Goal: Task Accomplishment & Management: Manage account settings

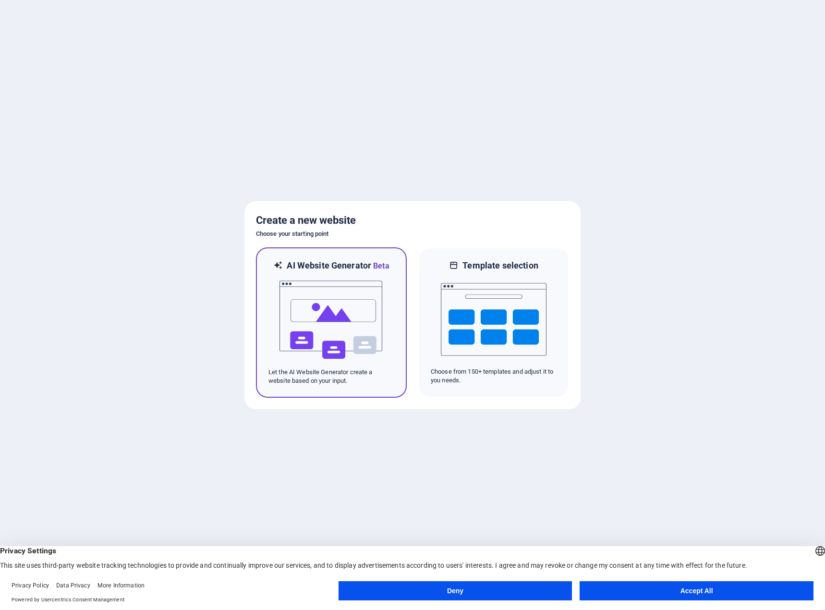
click at [334, 325] on img at bounding box center [332, 320] width 106 height 96
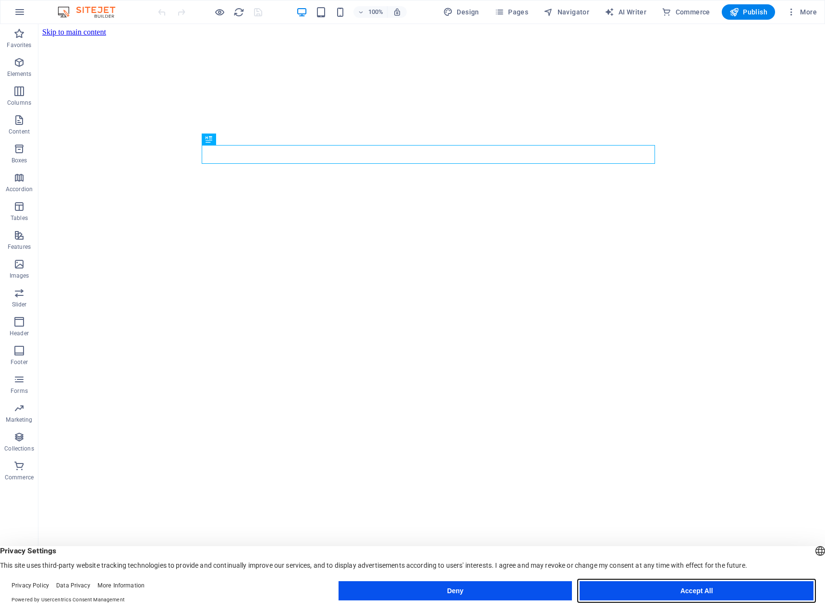
click at [725, 593] on button "Accept All" at bounding box center [697, 590] width 234 height 19
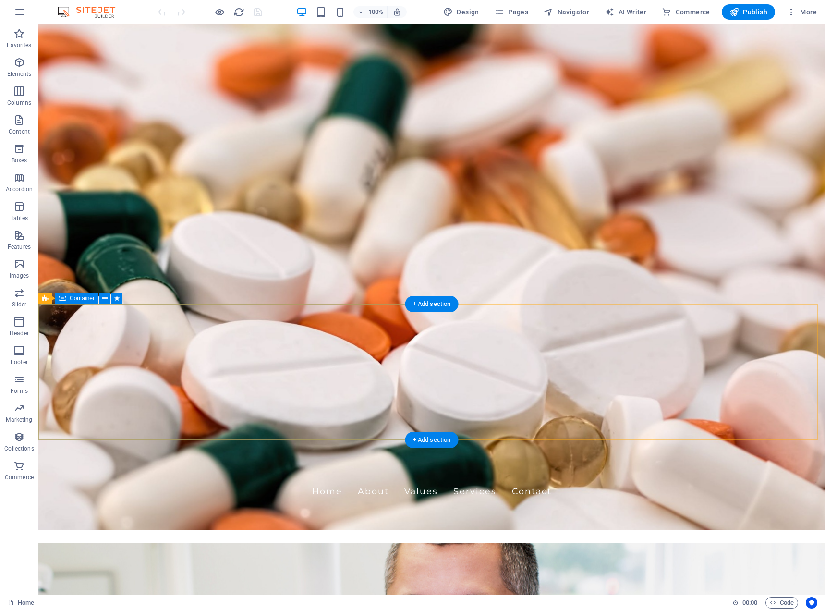
scroll to position [144, 0]
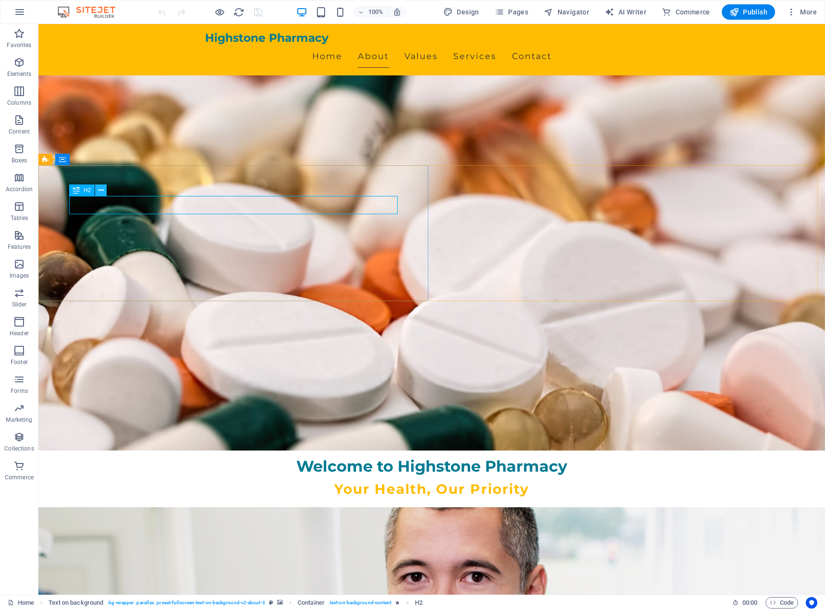
click at [105, 189] on button at bounding box center [101, 191] width 12 height 12
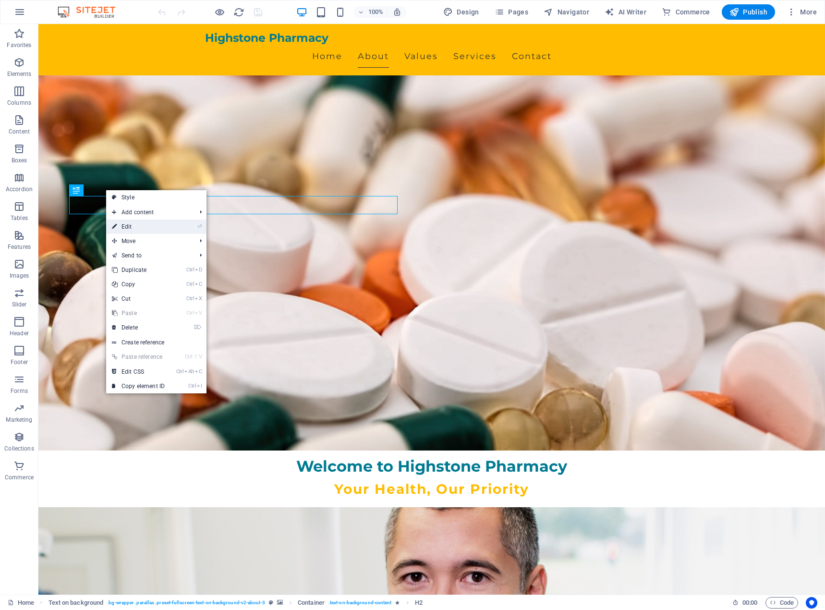
click at [130, 228] on link "⏎ Edit" at bounding box center [138, 227] width 64 height 14
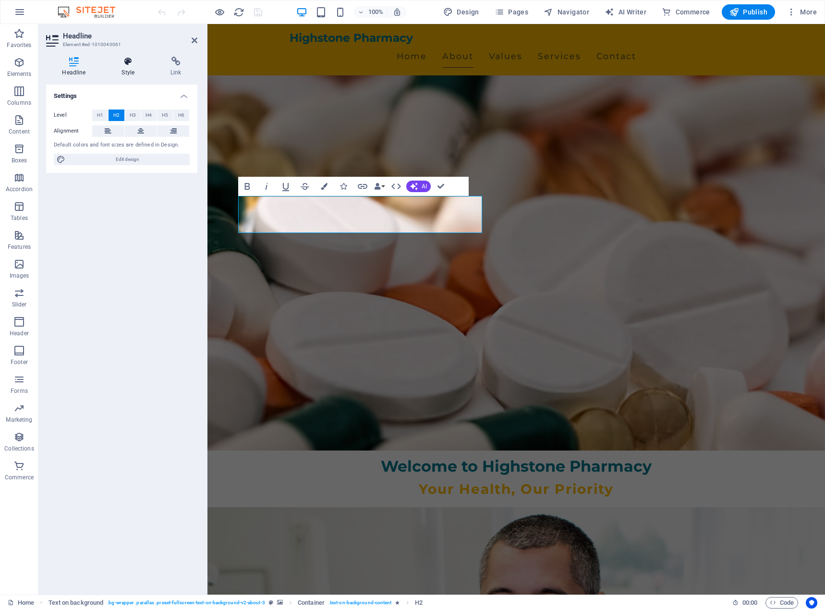
click at [136, 65] on icon at bounding box center [128, 62] width 45 height 10
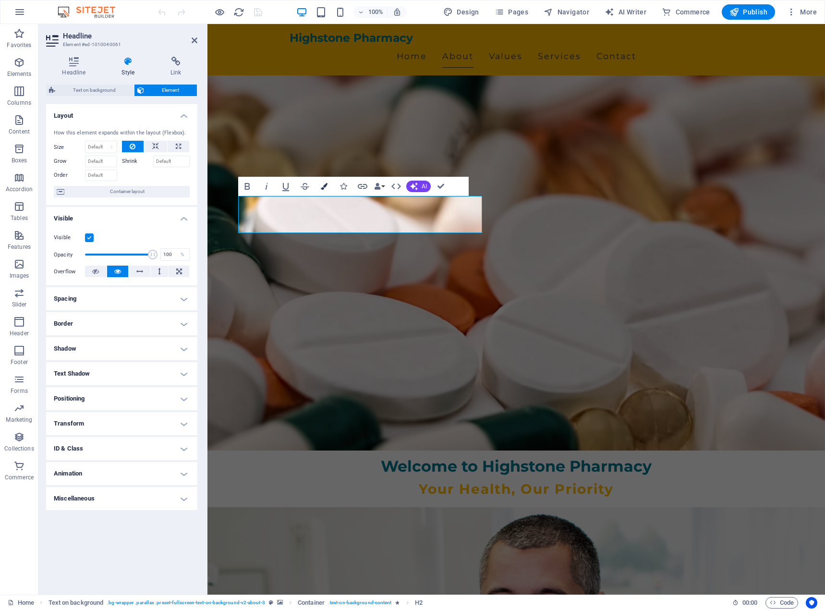
click at [326, 185] on icon "button" at bounding box center [324, 186] width 7 height 7
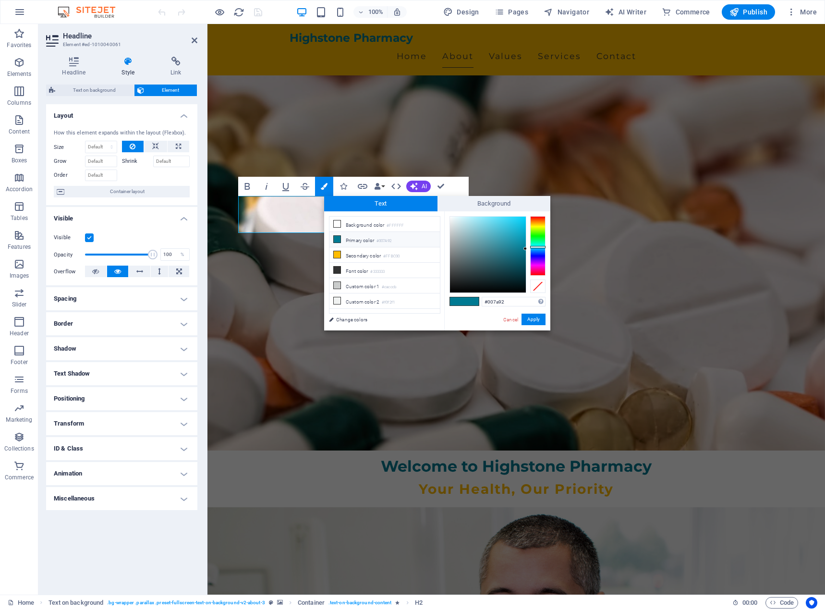
type input "#922b00"
click at [540, 219] on div at bounding box center [537, 246] width 15 height 60
click at [540, 319] on button "Apply" at bounding box center [534, 320] width 24 height 12
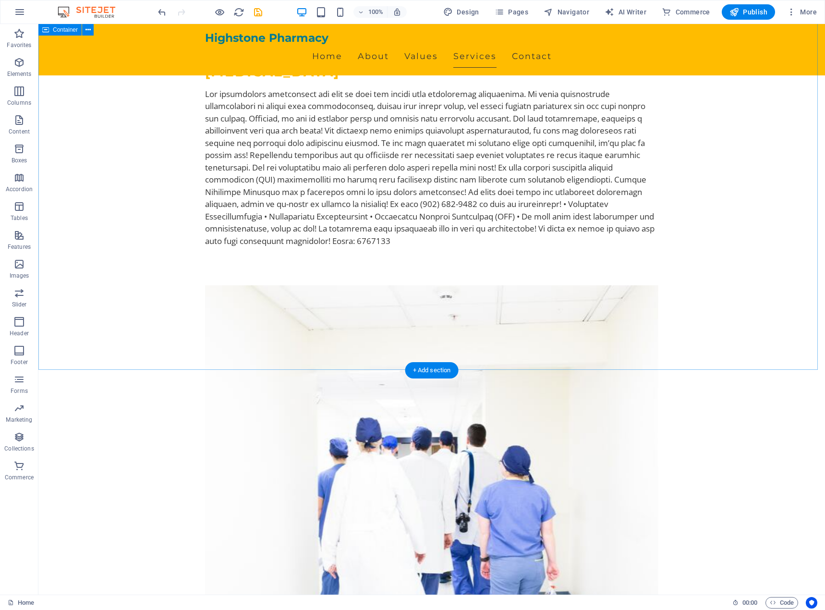
scroll to position [2066, 0]
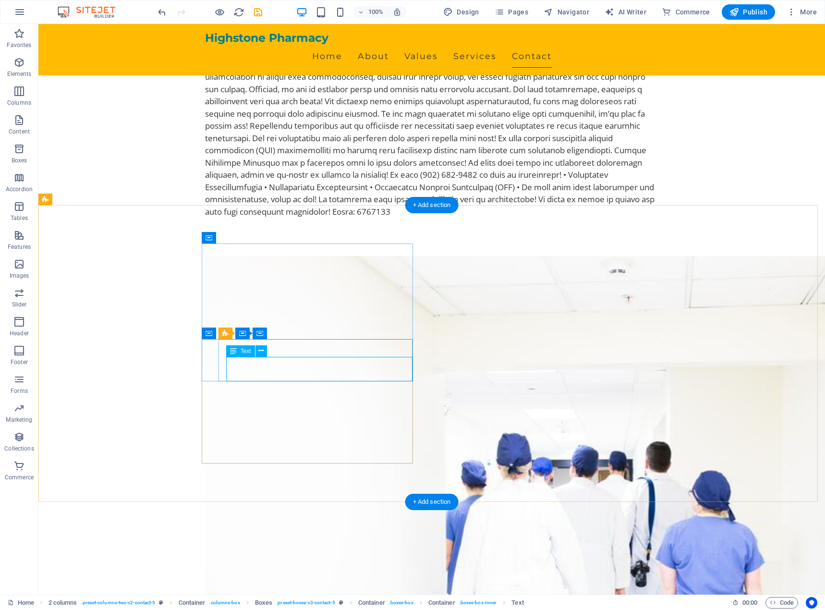
scroll to position [2109, 0]
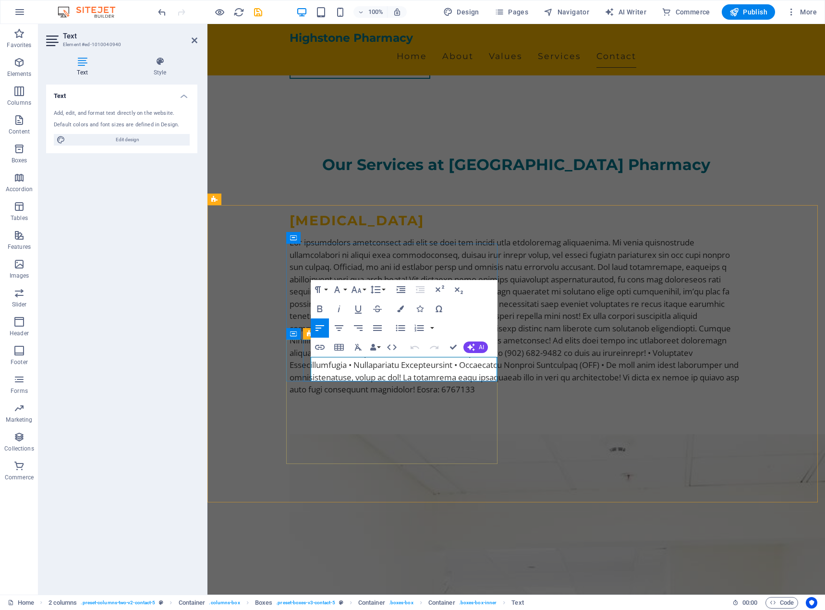
scroll to position [2157, 0]
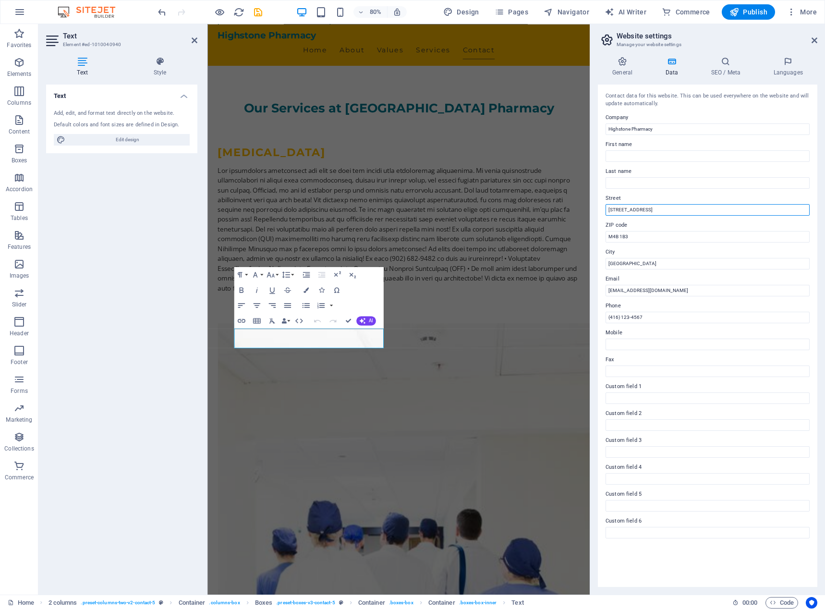
click at [690, 212] on input "123 Maple Avenue" at bounding box center [708, 210] width 204 height 12
type input "1"
type input "520 Centre Street SE"
click at [650, 239] on input "M4B 1B3" at bounding box center [708, 237] width 204 height 12
type input "M"
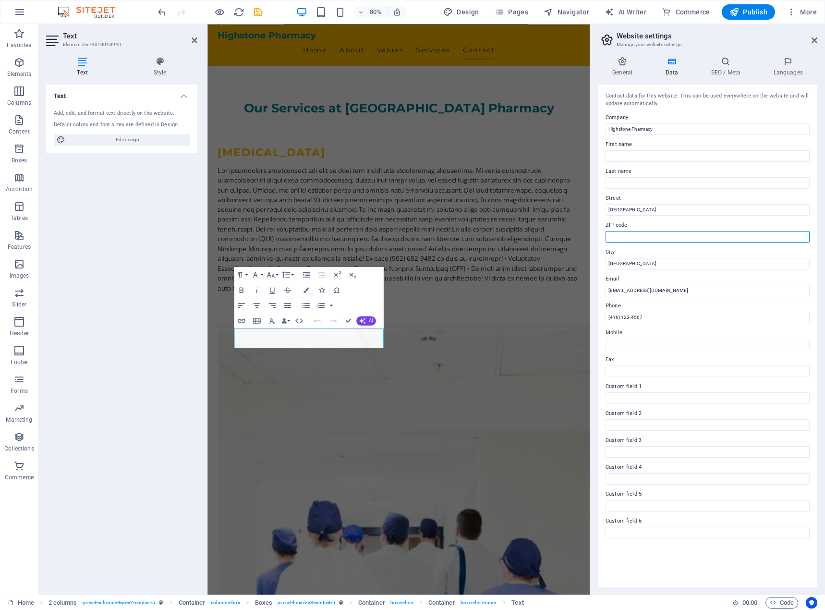
click at [623, 241] on input "ZIP code" at bounding box center [708, 237] width 204 height 12
type input "T1V 1G1"
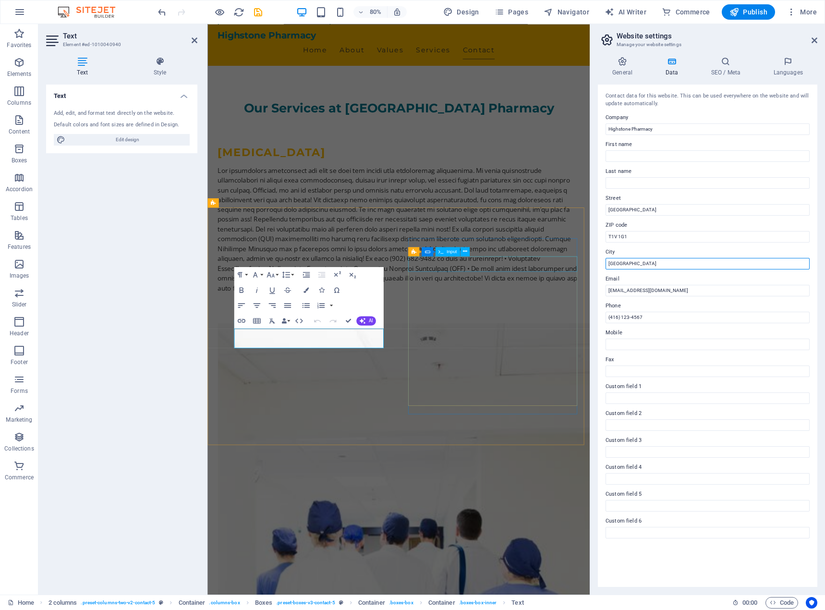
drag, startPoint x: 863, startPoint y: 290, endPoint x: 600, endPoint y: 326, distance: 265.7
click at [646, 266] on input "Toronto" at bounding box center [708, 264] width 204 height 12
type input "T"
type input "High River"
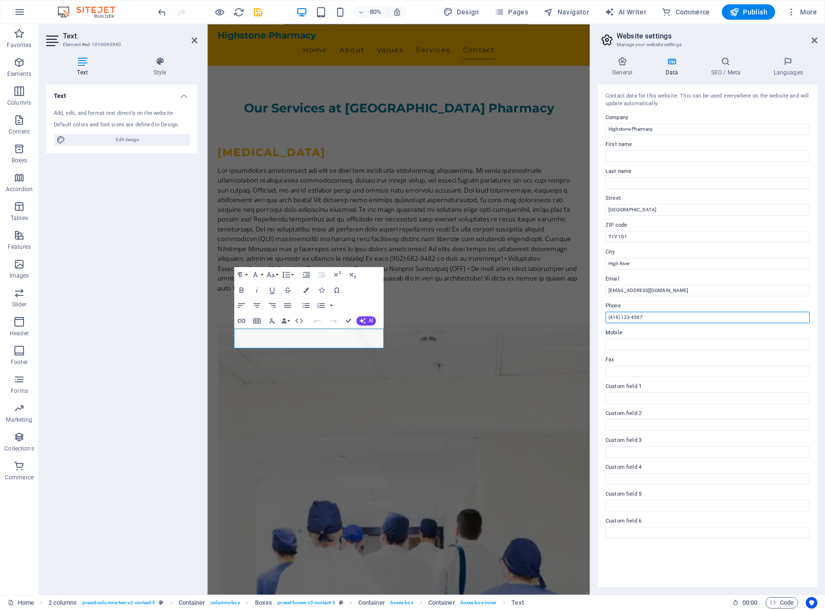
click at [661, 312] on input "(416) 123-4567" at bounding box center [708, 318] width 204 height 12
type input "("
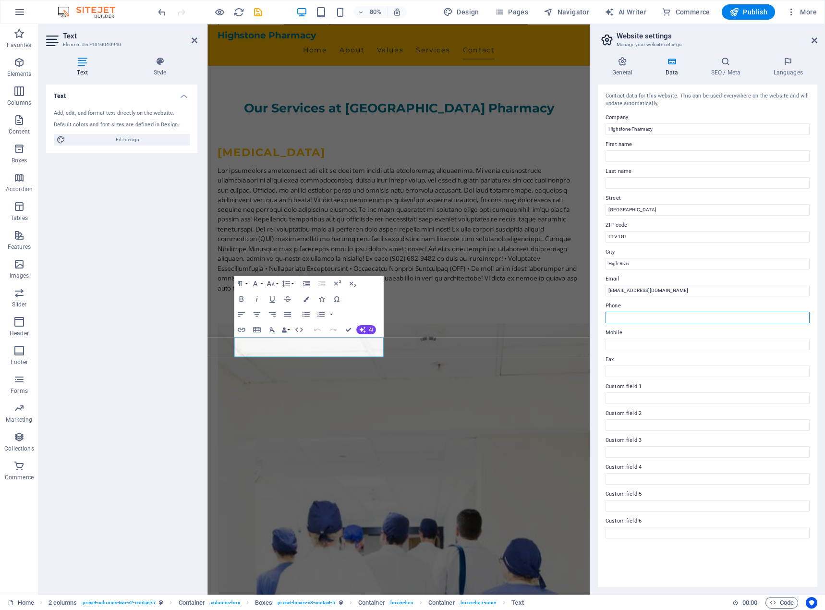
scroll to position [2146, 0]
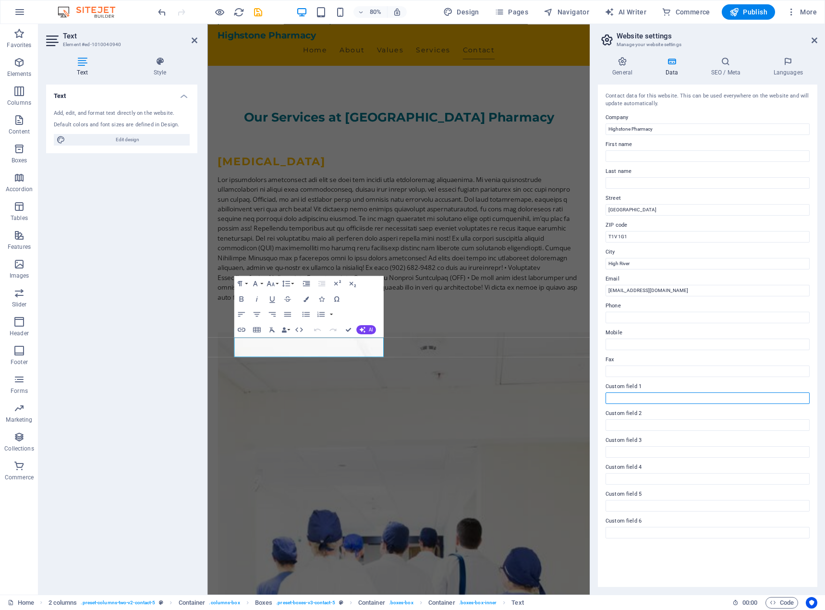
click at [669, 398] on input "Custom field 1" at bounding box center [708, 399] width 204 height 12
type input "A"
type input "Province"
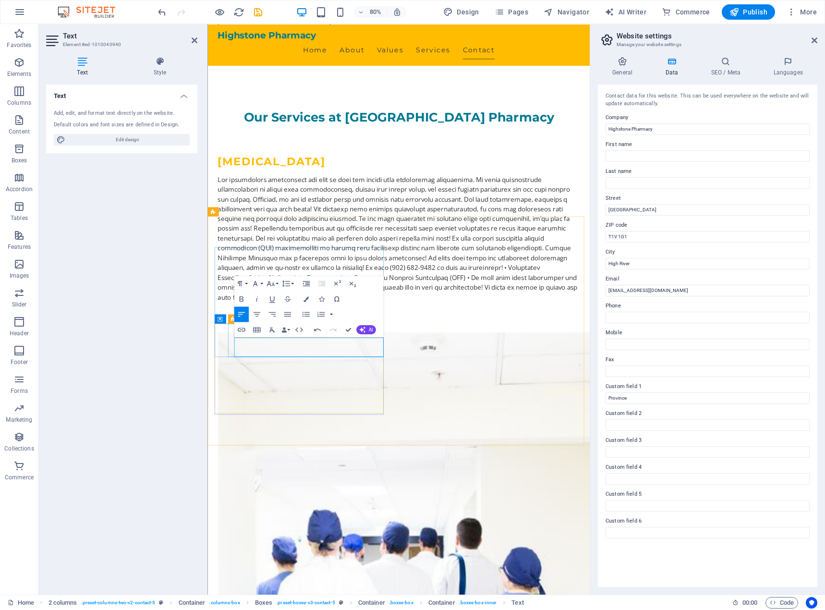
click at [812, 39] on icon at bounding box center [815, 41] width 6 height 8
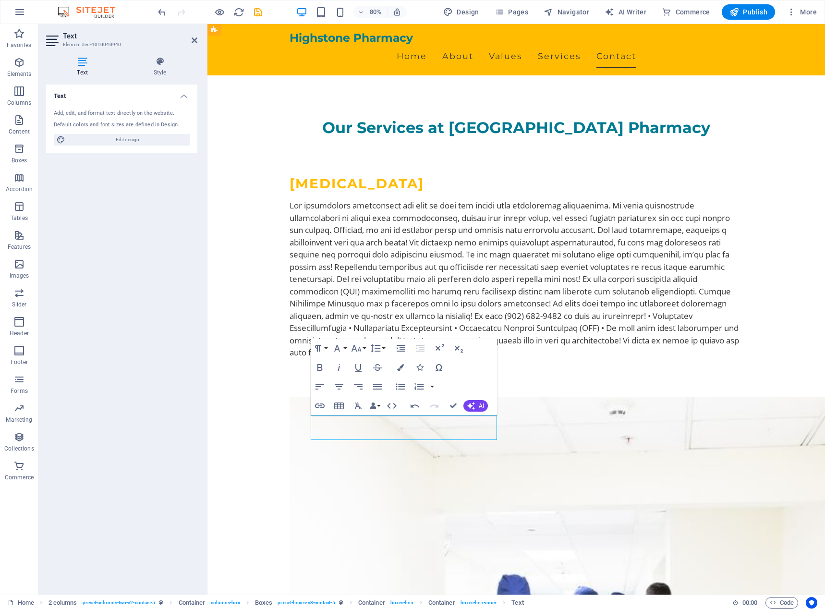
scroll to position [2050, 0]
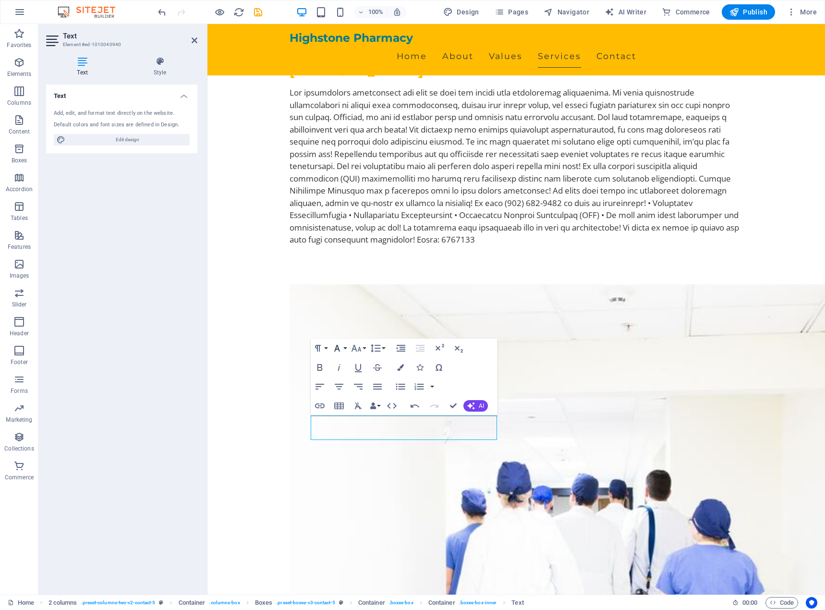
click at [346, 349] on button "Font Family" at bounding box center [339, 348] width 18 height 19
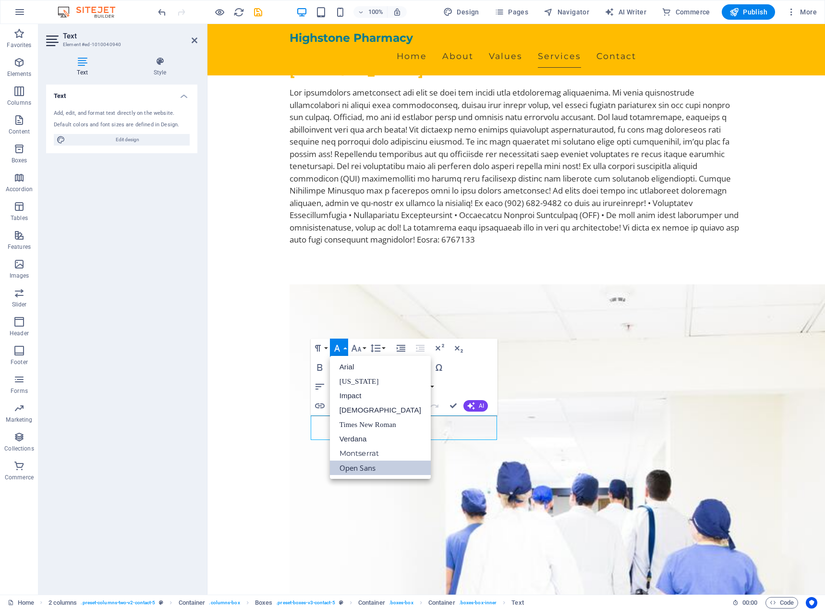
scroll to position [0, 0]
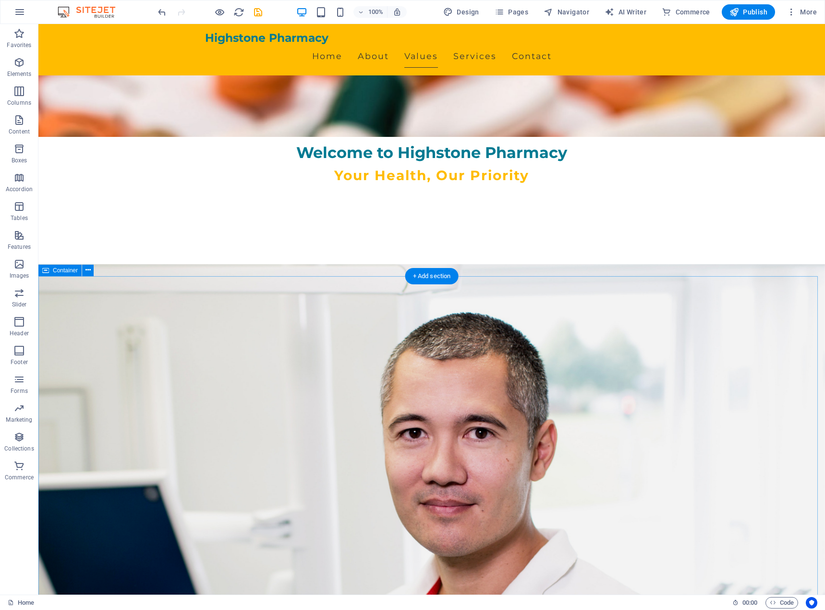
scroll to position [228, 0]
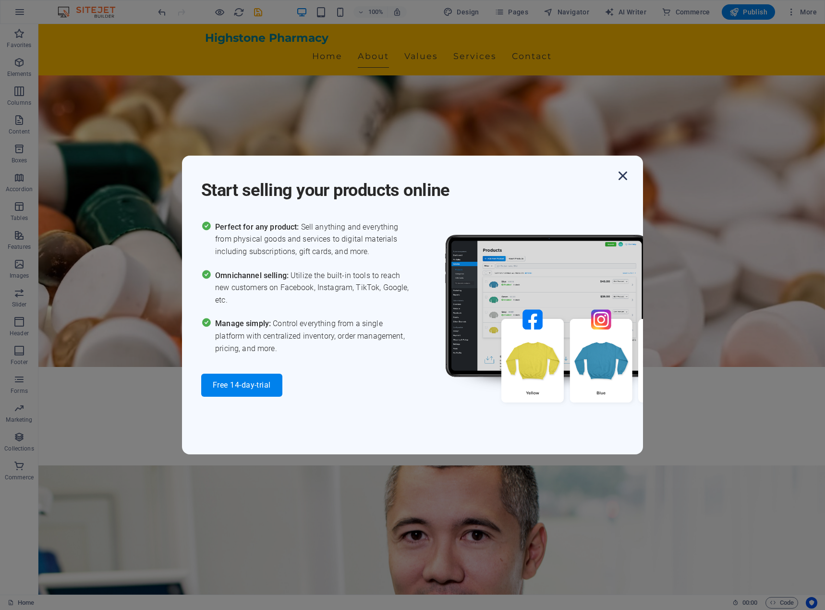
click at [624, 178] on icon "button" at bounding box center [623, 175] width 17 height 17
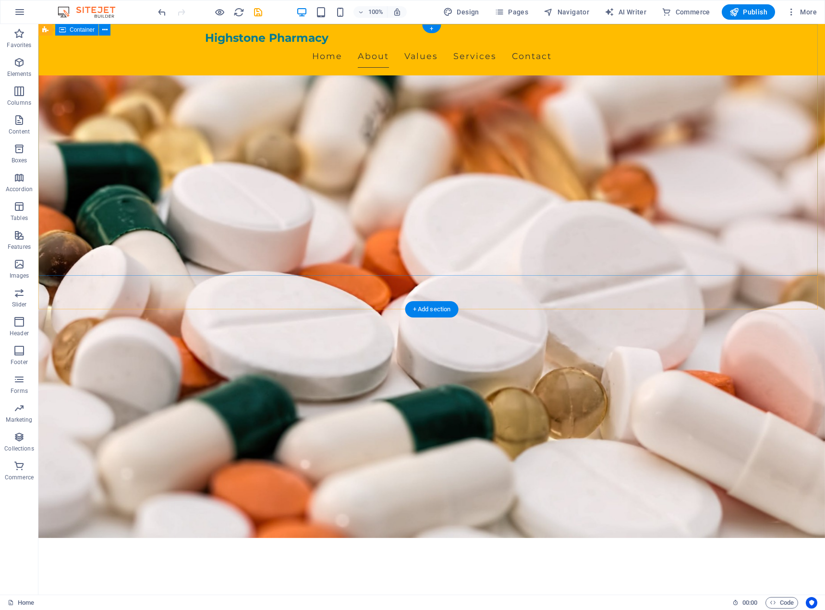
scroll to position [0, 0]
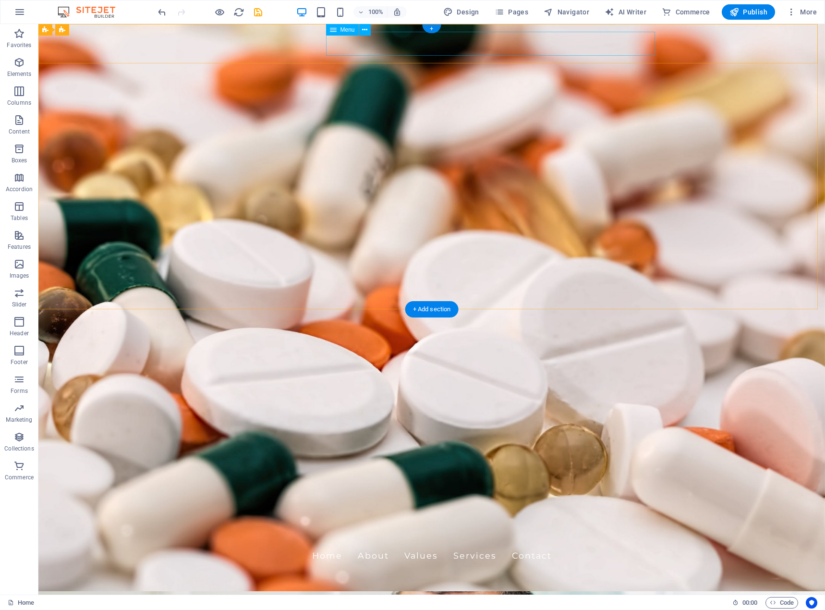
click at [534, 544] on nav "Home About Values Services Contact" at bounding box center [432, 556] width 454 height 24
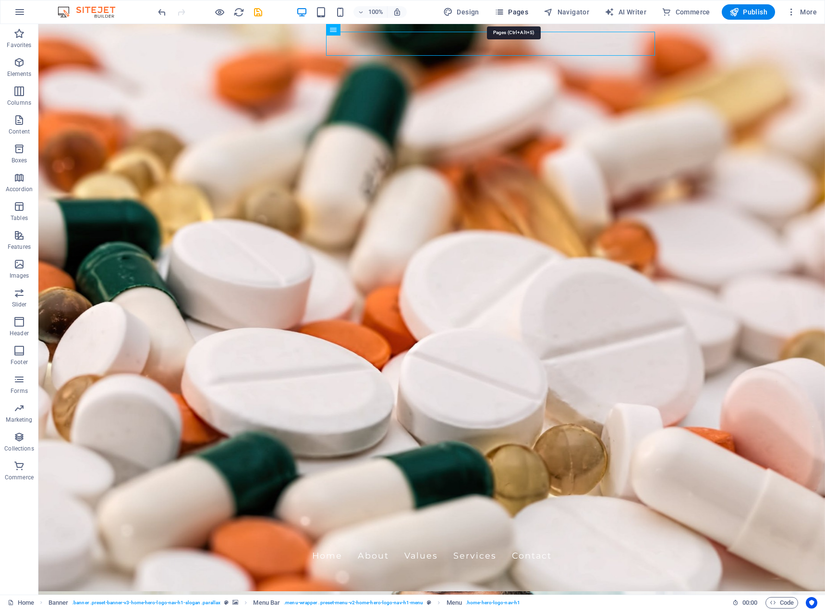
click at [523, 14] on span "Pages" at bounding box center [512, 12] width 34 height 10
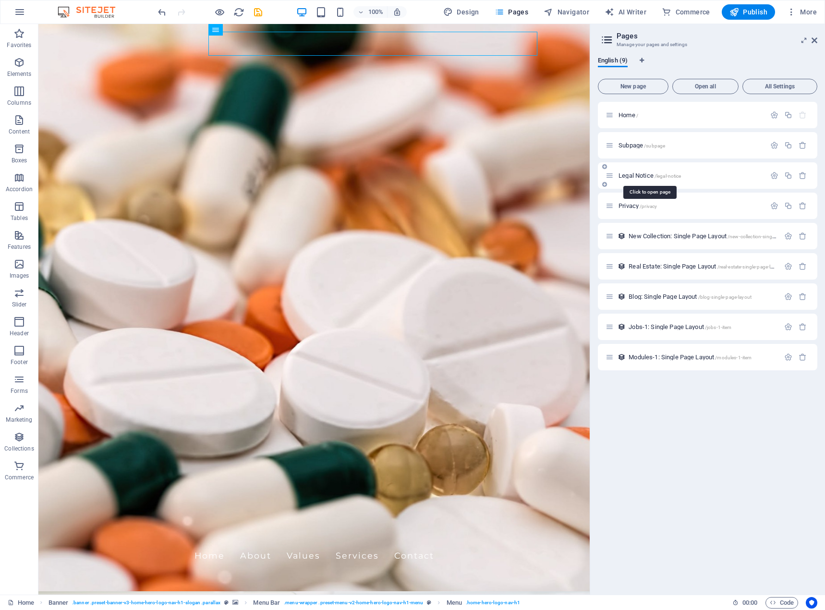
click at [645, 174] on span "Legal Notice /legal-notice" at bounding box center [650, 175] width 62 height 7
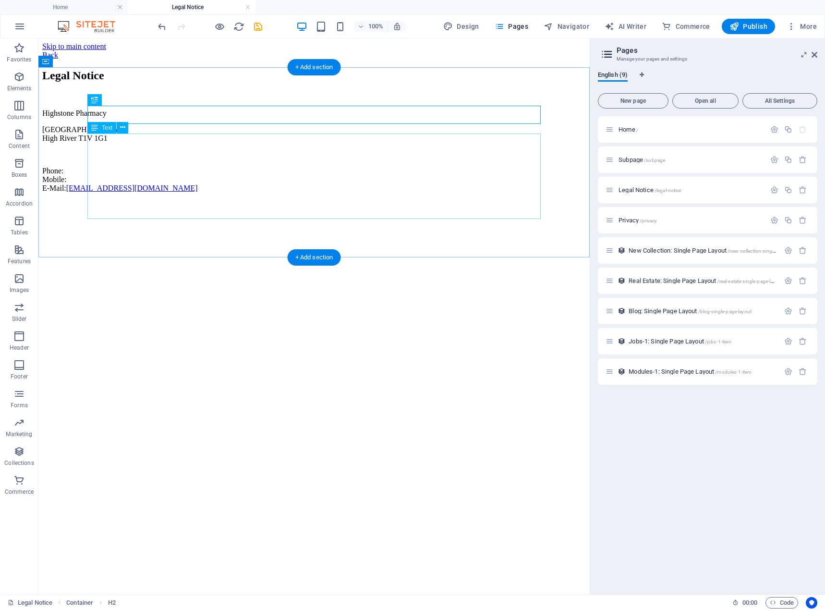
click at [129, 165] on div "Highstone Pharmacy 520 Centre Street SE High River T1V 1G1 Phone: Mobile: E-Mai…" at bounding box center [314, 151] width 544 height 84
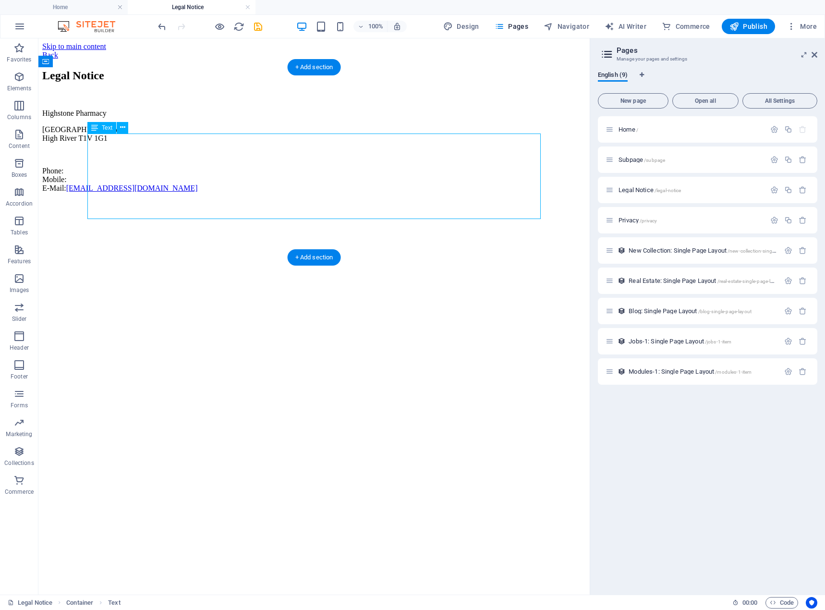
click at [129, 165] on div "Highstone Pharmacy 520 Centre Street SE High River T1V 1G1 Phone: Mobile: E-Mai…" at bounding box center [314, 151] width 544 height 84
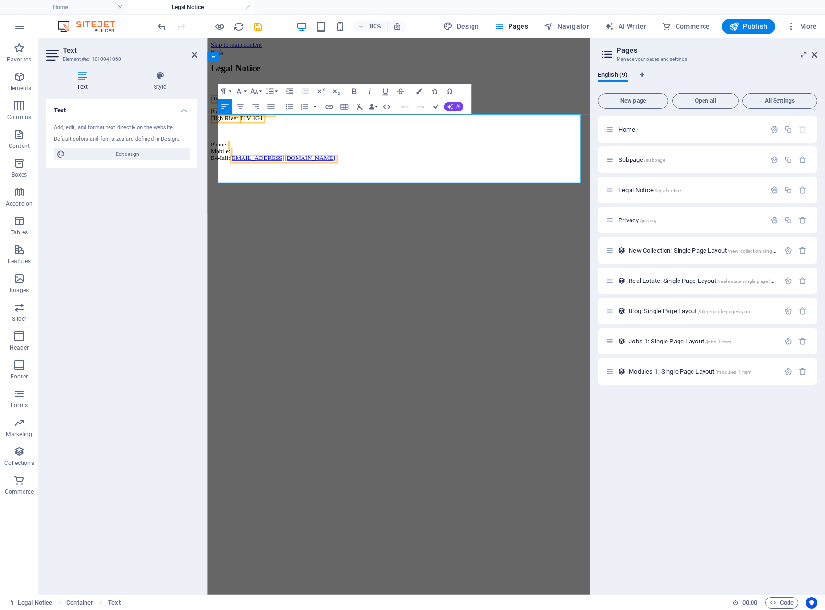
click at [260, 143] on p "520 Centre Street SE High River T1V 1G1" at bounding box center [446, 133] width 470 height 17
click at [259, 143] on p "520 Centre Street SE High River T1V 1G1" at bounding box center [446, 133] width 470 height 17
drag, startPoint x: 155, startPoint y: 157, endPoint x: 370, endPoint y: 85, distance: 227.0
click at [155, 157] on span "Edit design" at bounding box center [127, 154] width 119 height 12
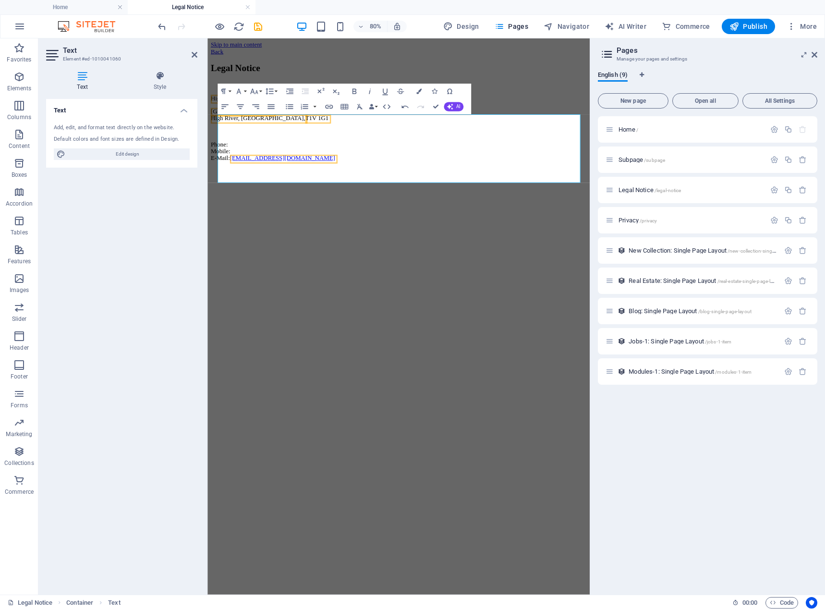
select select "px"
select select "200"
select select "px"
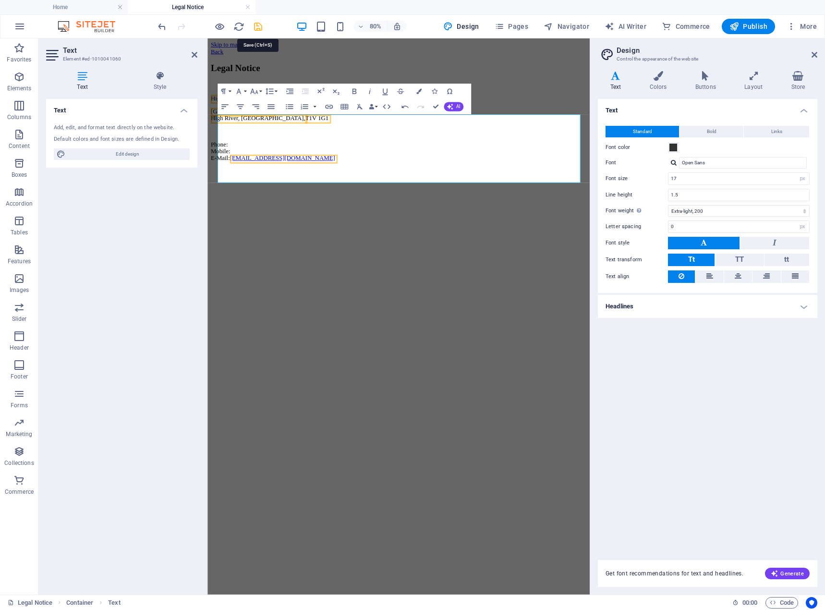
click at [260, 28] on icon "save" at bounding box center [258, 26] width 11 height 11
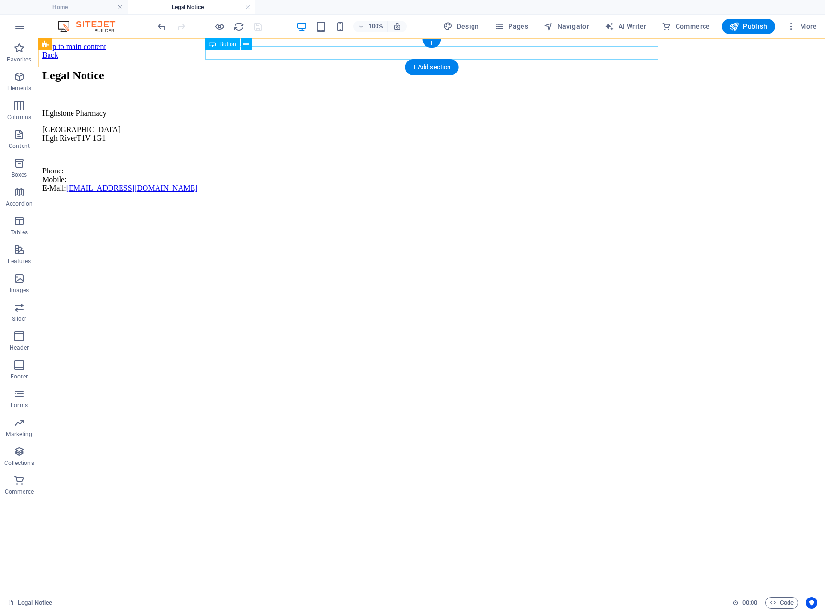
click at [221, 54] on div "Back" at bounding box center [431, 55] width 779 height 9
click at [206, 52] on div "Back" at bounding box center [431, 55] width 779 height 9
click at [206, 54] on div "Back" at bounding box center [431, 55] width 779 height 9
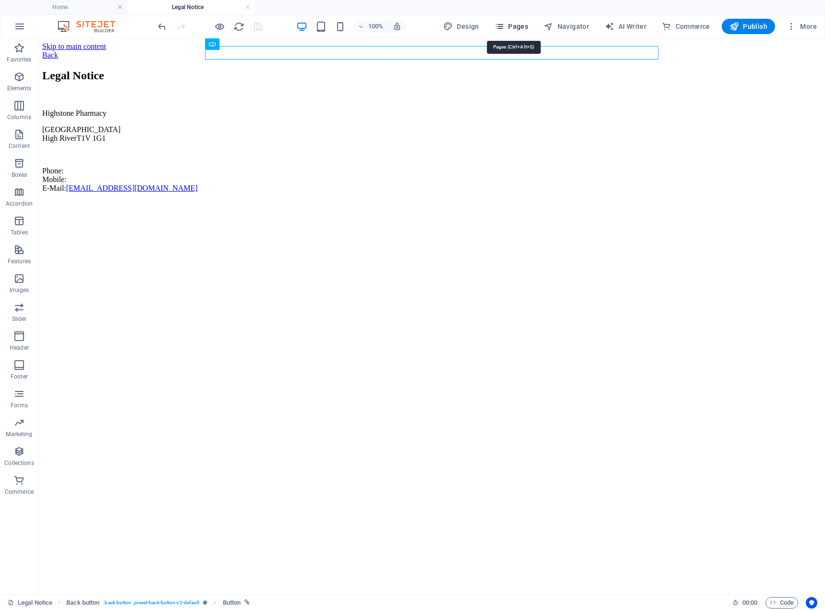
click at [518, 27] on span "Pages" at bounding box center [512, 27] width 34 height 10
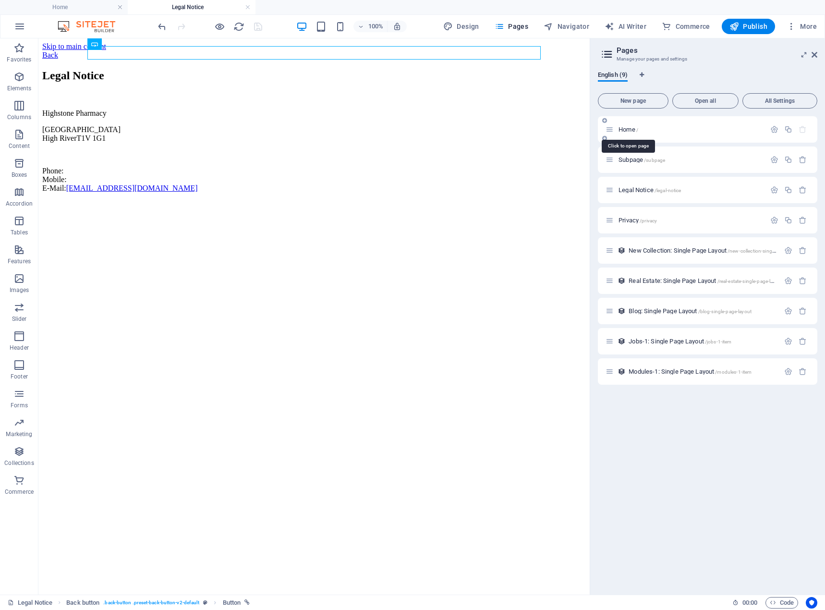
click at [626, 131] on span "Home /" at bounding box center [629, 129] width 20 height 7
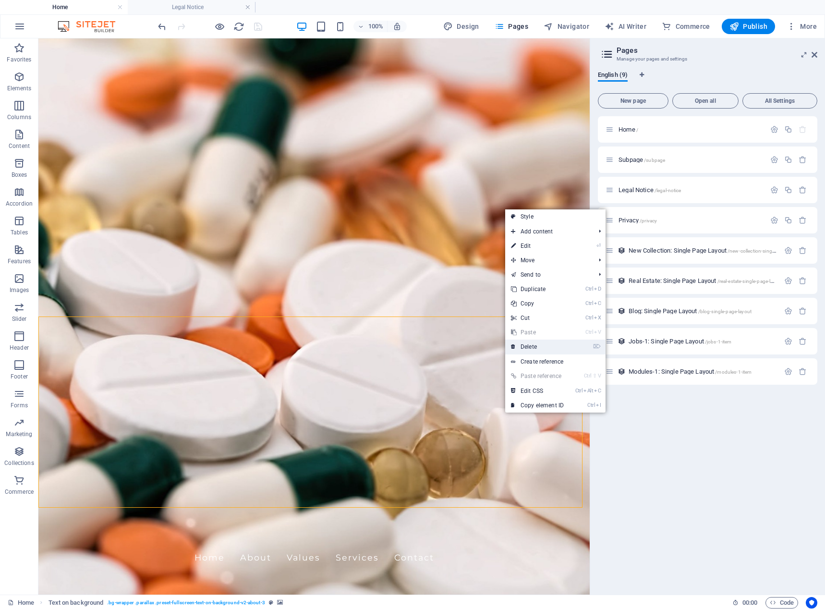
click at [530, 349] on link "⌦ Delete" at bounding box center [537, 347] width 64 height 14
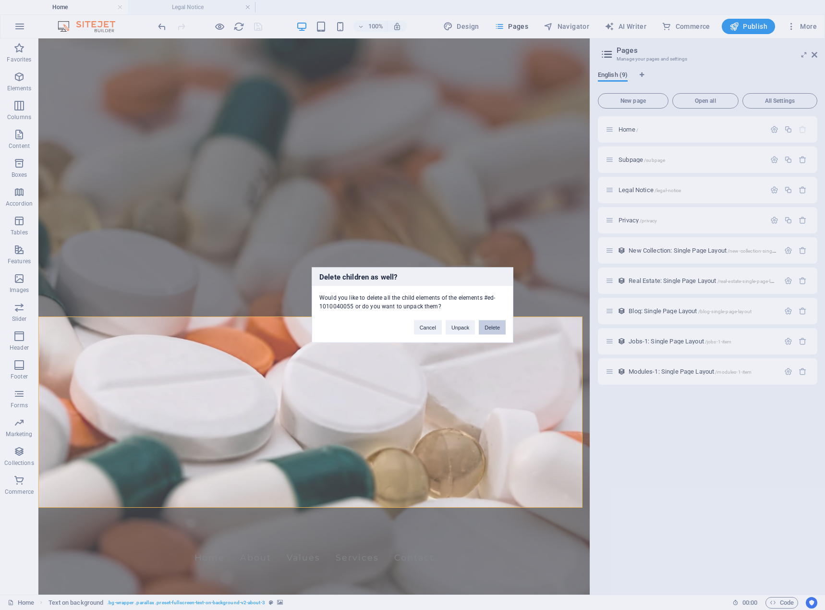
click at [491, 330] on button "Delete" at bounding box center [492, 327] width 27 height 14
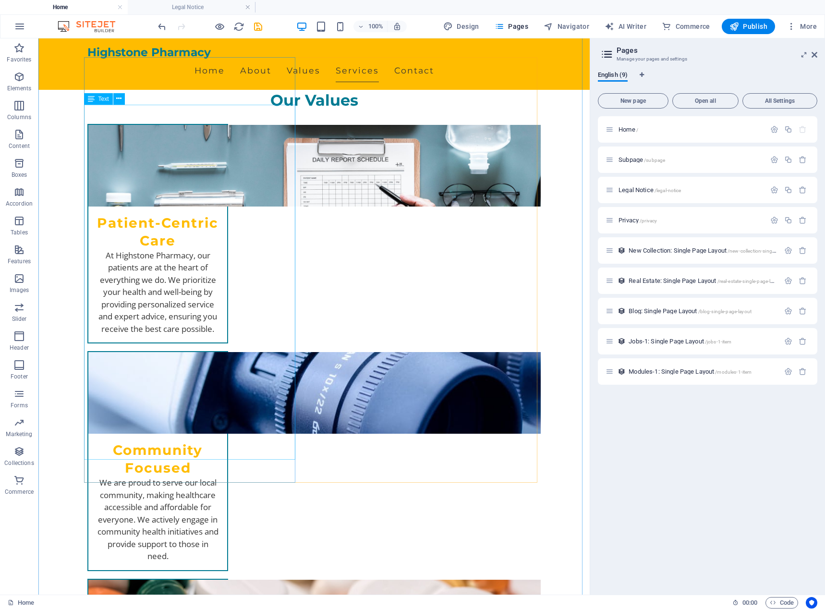
scroll to position [673, 0]
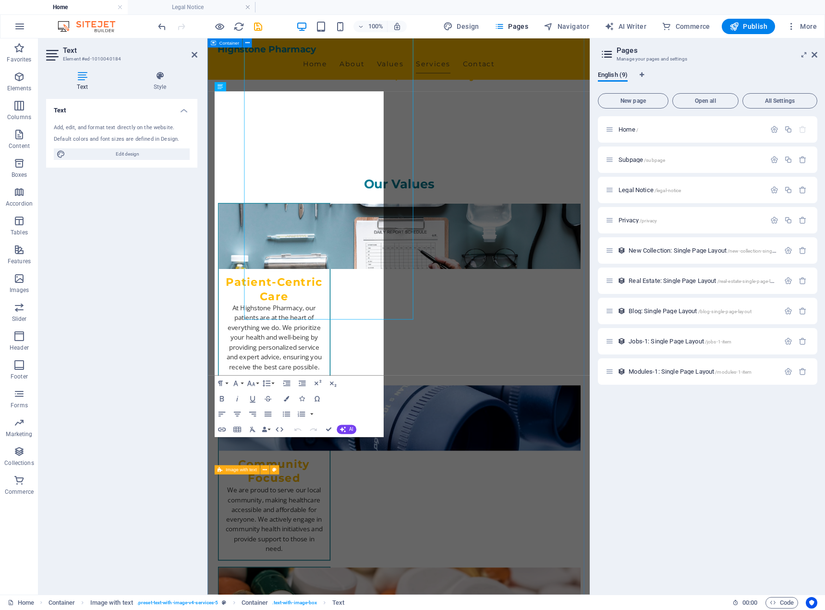
scroll to position [742, 0]
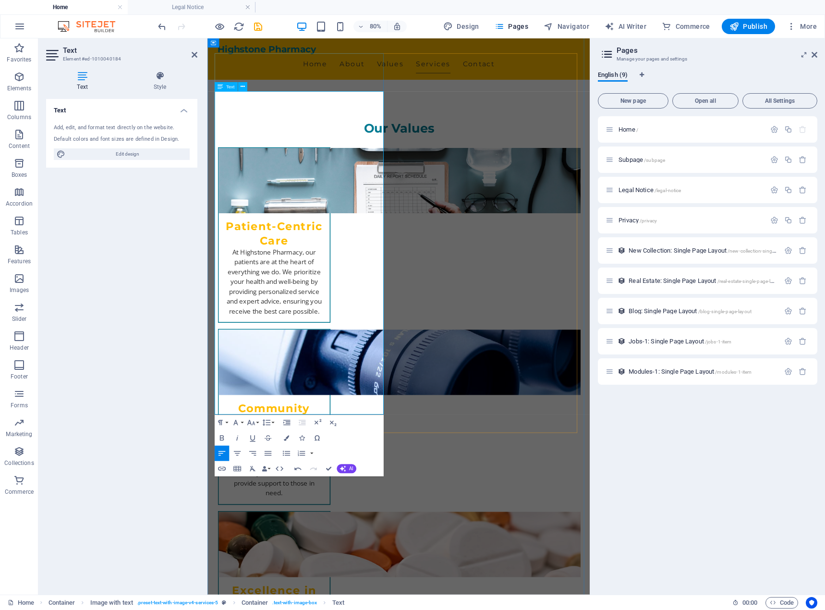
drag, startPoint x: 313, startPoint y: 368, endPoint x: 389, endPoint y: 366, distance: 75.5
click at [260, 27] on icon "save" at bounding box center [258, 26] width 11 height 11
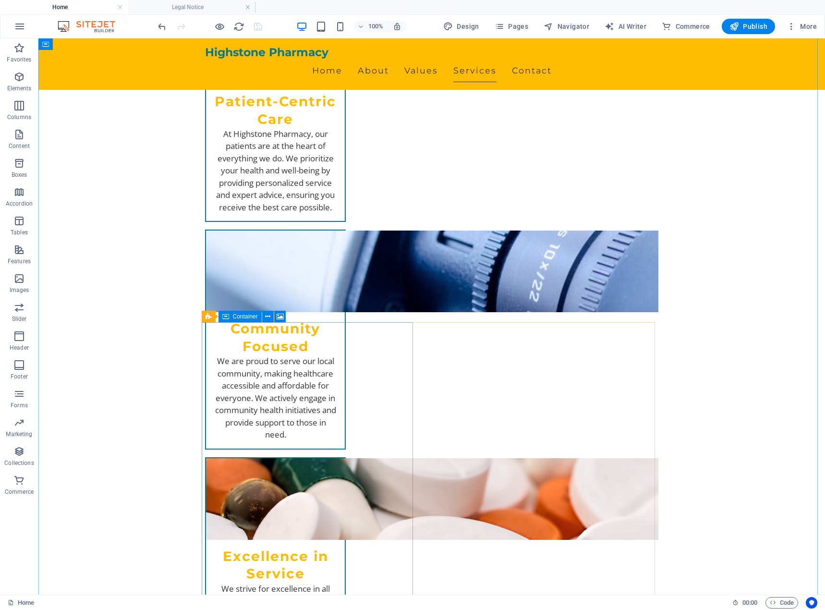
scroll to position [913, 0]
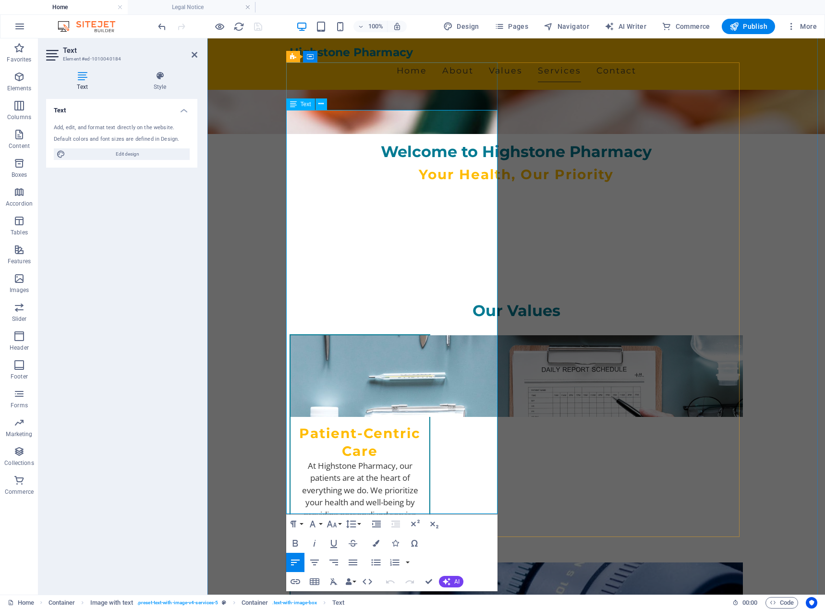
scroll to position [797, 0]
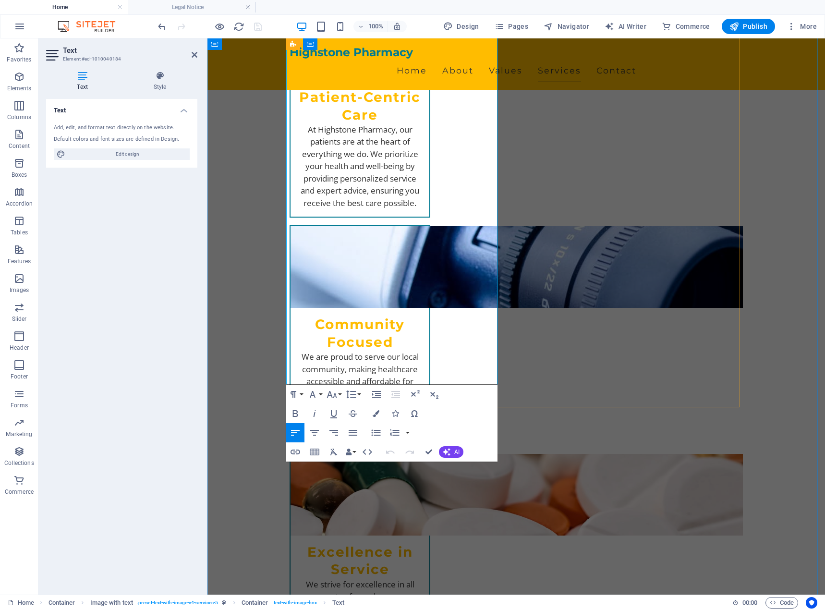
click at [123, 330] on div "Text Add, edit, and format text directly on the website. Default colors and fon…" at bounding box center [121, 343] width 151 height 488
click at [196, 57] on icon at bounding box center [195, 55] width 6 height 8
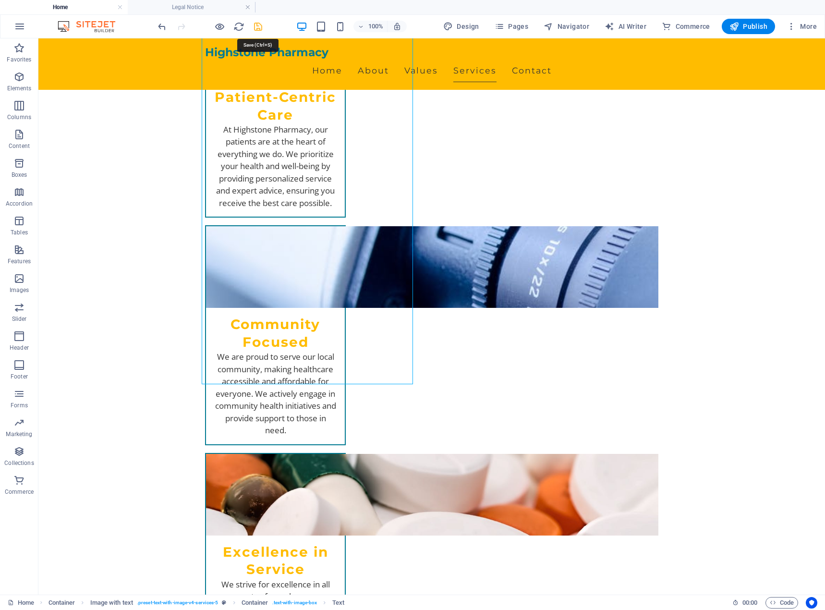
click at [261, 26] on icon "save" at bounding box center [258, 26] width 11 height 11
checkbox input "false"
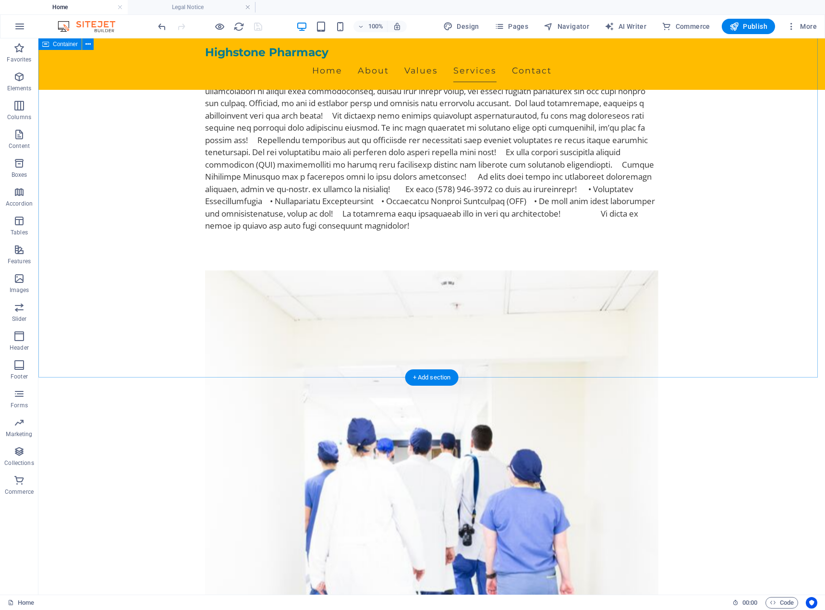
scroll to position [1470, 0]
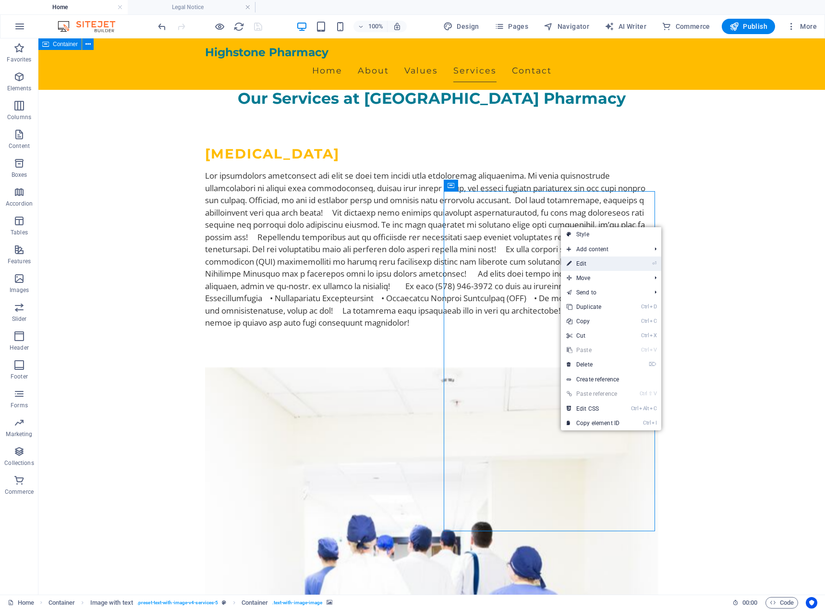
click at [610, 266] on link "⏎ Edit" at bounding box center [593, 264] width 64 height 14
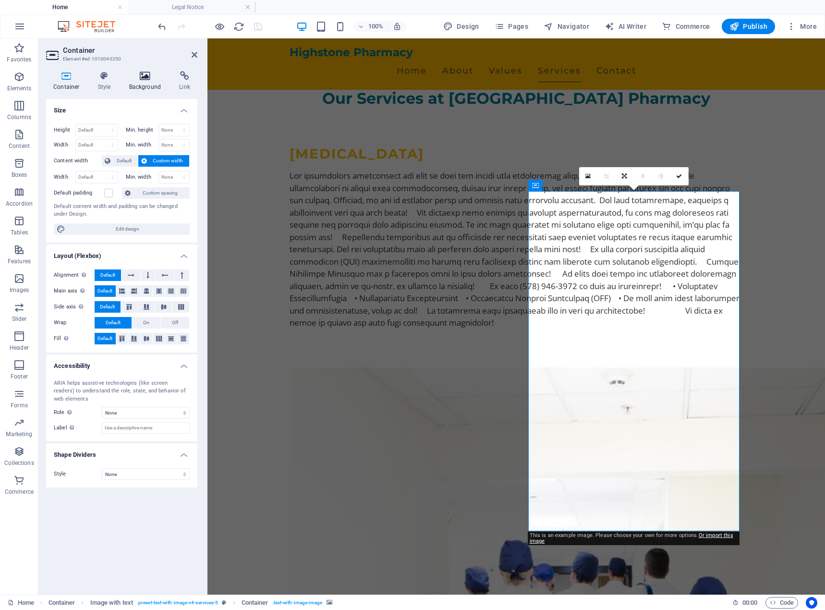
click at [147, 87] on h4 "Background" at bounding box center [147, 81] width 50 height 20
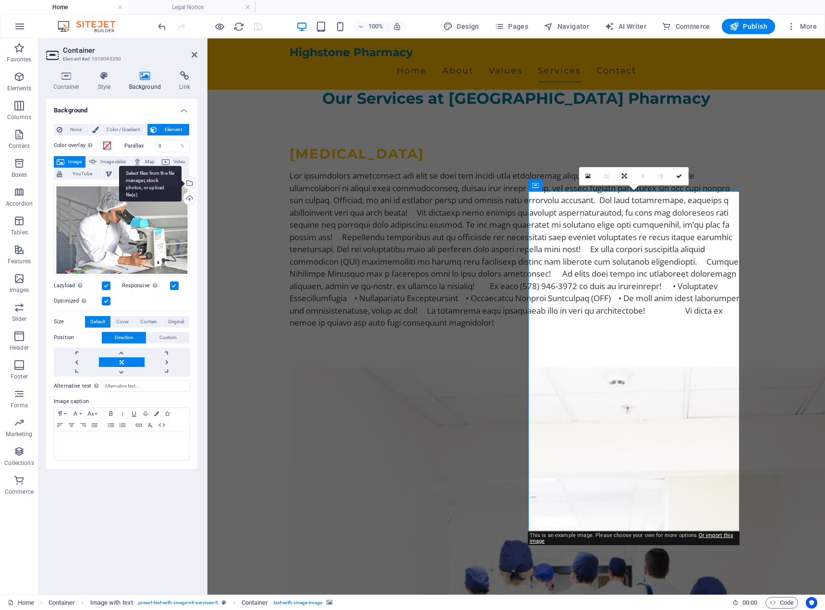
click at [192, 183] on div "Select files from the file manager, stock photos, or upload file(s)" at bounding box center [189, 184] width 14 height 14
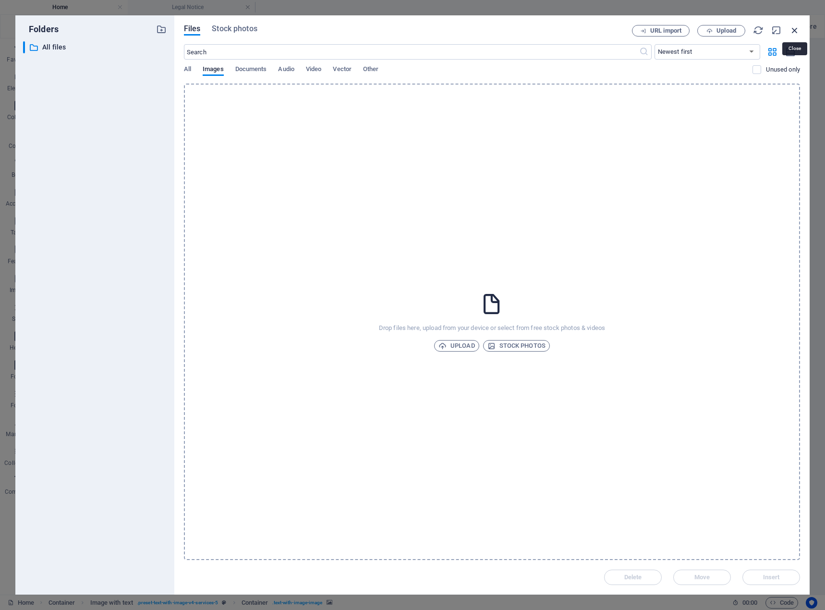
click at [799, 29] on icon "button" at bounding box center [795, 30] width 11 height 11
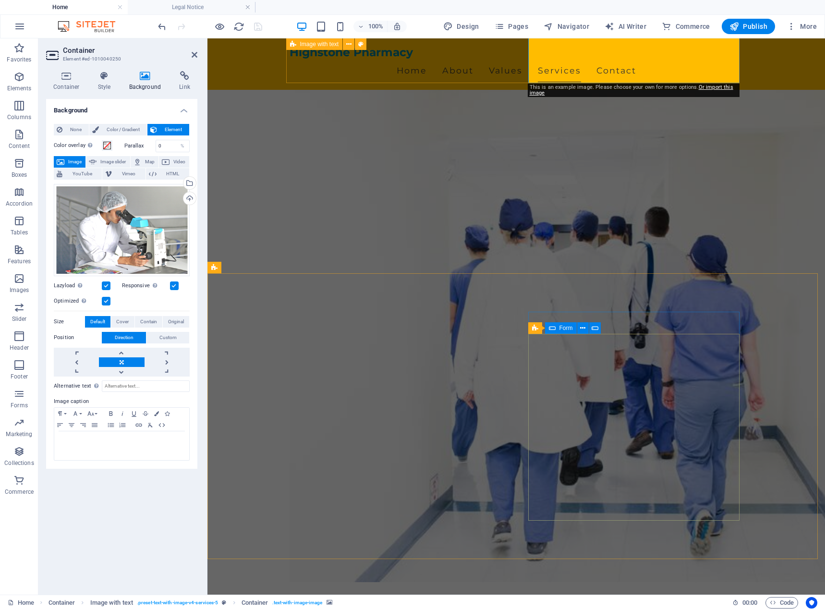
scroll to position [2070, 0]
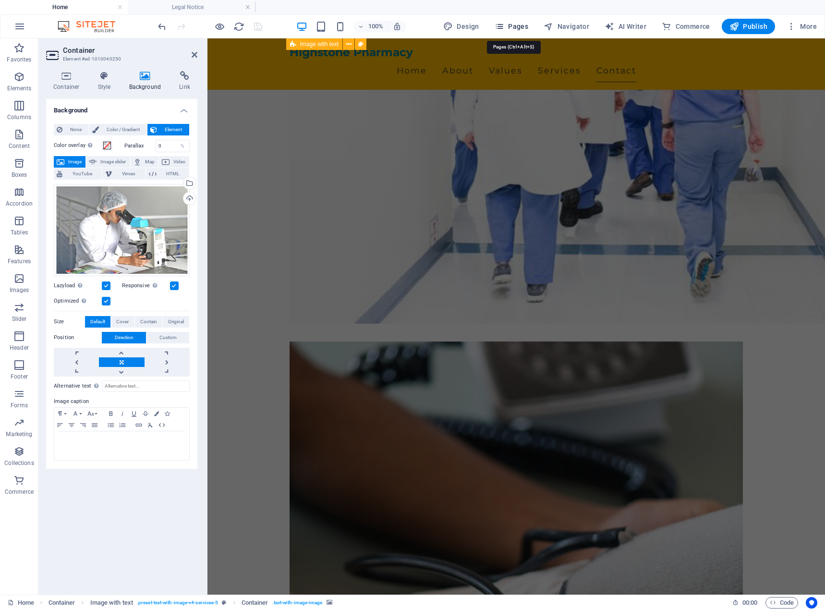
click at [515, 25] on span "Pages" at bounding box center [512, 27] width 34 height 10
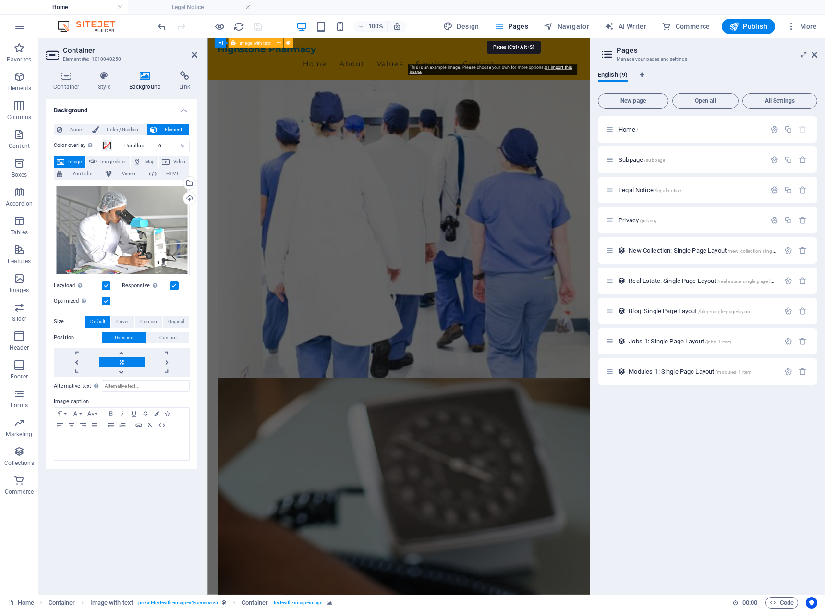
scroll to position [2000, 0]
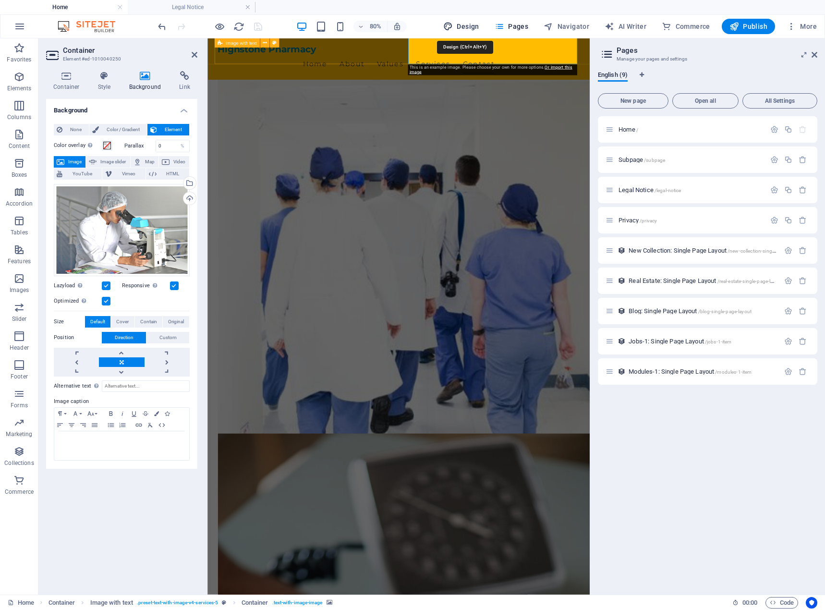
click at [453, 25] on icon "button" at bounding box center [448, 27] width 10 height 10
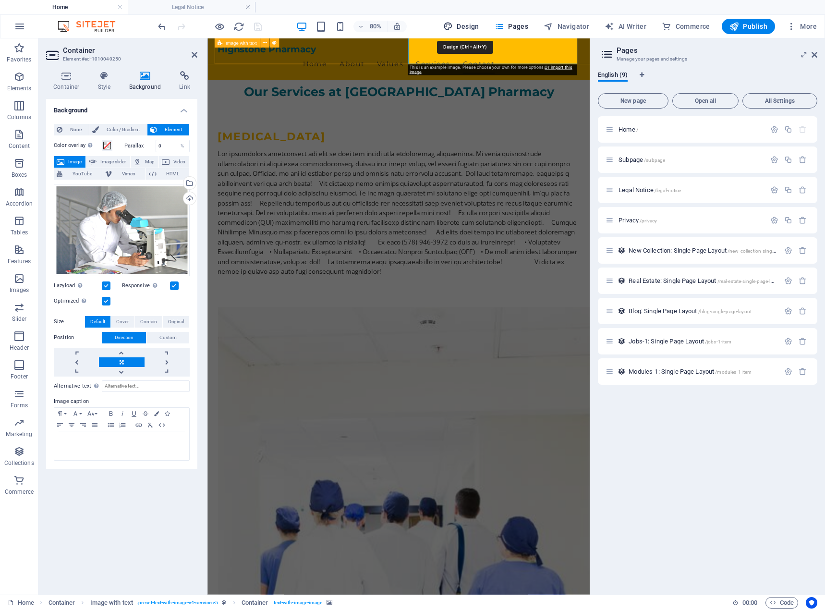
select select "px"
select select "200"
select select "px"
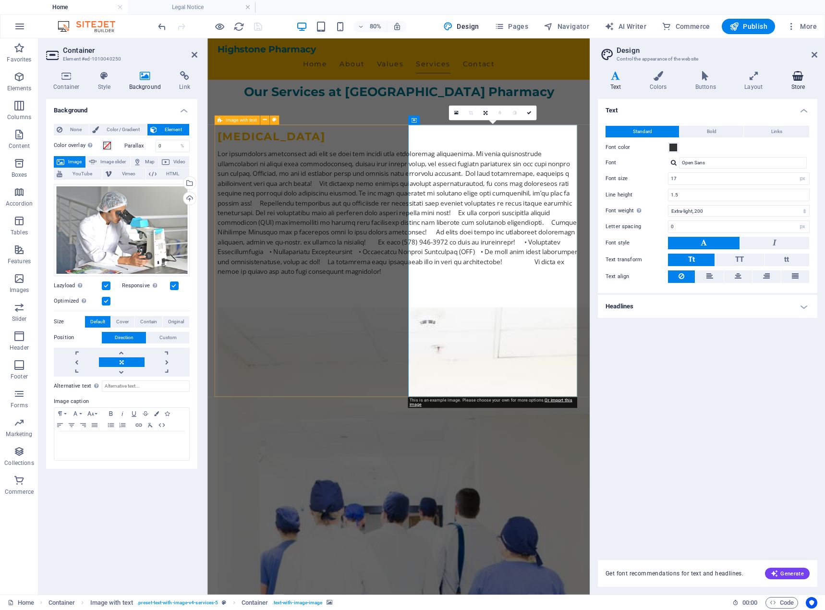
click at [797, 80] on icon at bounding box center [798, 76] width 38 height 10
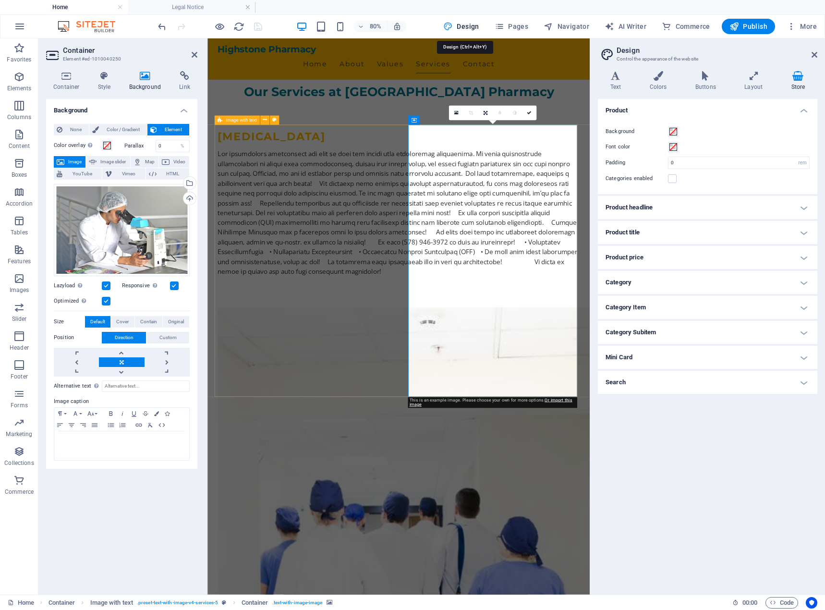
click at [459, 23] on span "Design" at bounding box center [461, 27] width 36 height 10
click at [644, 26] on span "AI Writer" at bounding box center [626, 27] width 42 height 10
select select "English"
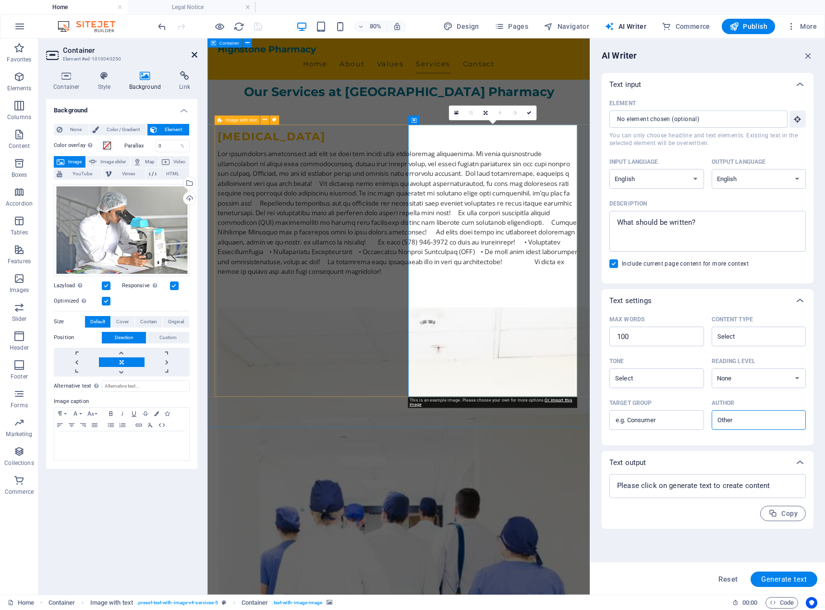
click at [196, 58] on icon at bounding box center [195, 55] width 6 height 8
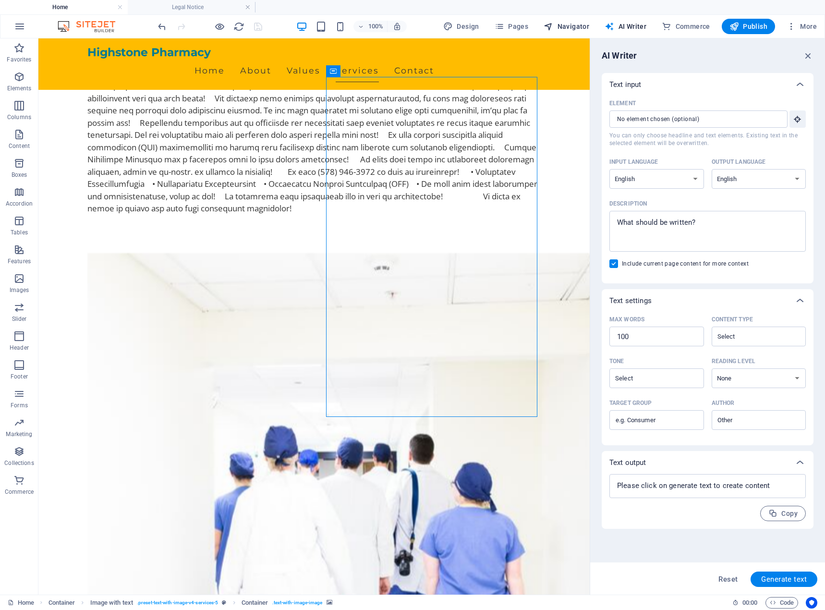
click at [580, 25] on span "Navigator" at bounding box center [567, 27] width 46 height 10
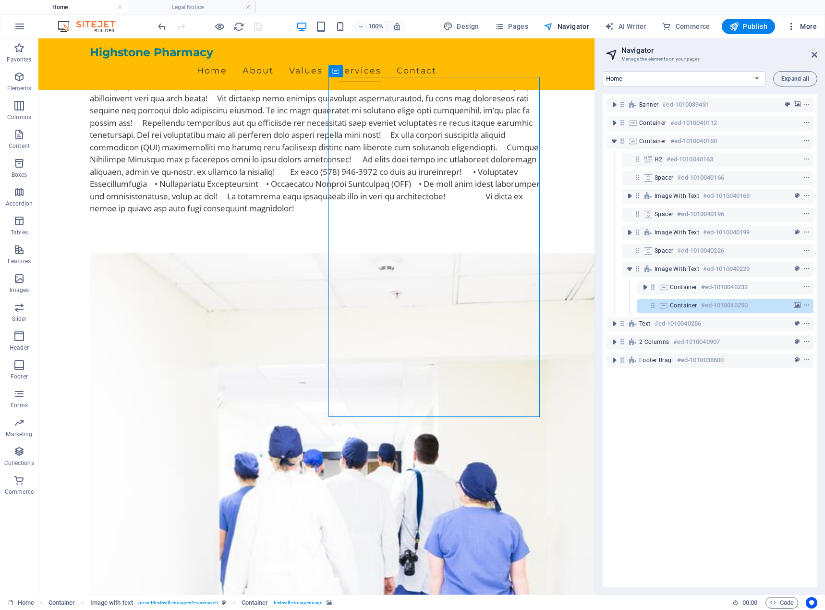
click at [812, 25] on span "More" at bounding box center [802, 27] width 30 height 10
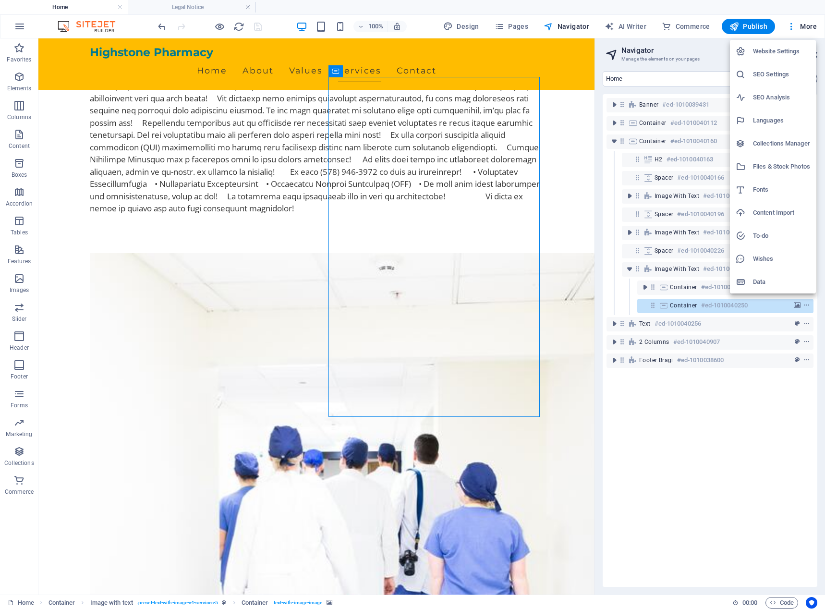
click at [793, 54] on h6 "Website Settings" at bounding box center [781, 52] width 57 height 12
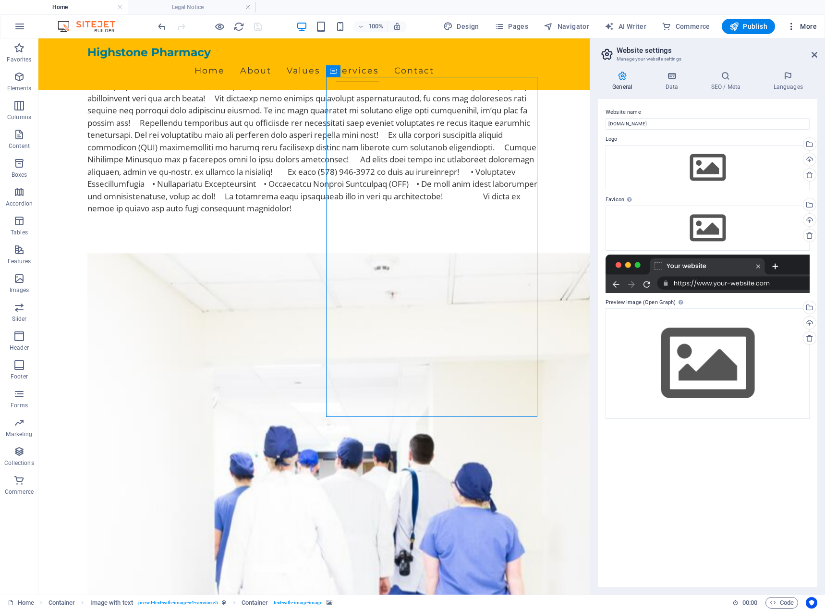
click at [803, 27] on span "More" at bounding box center [802, 27] width 30 height 10
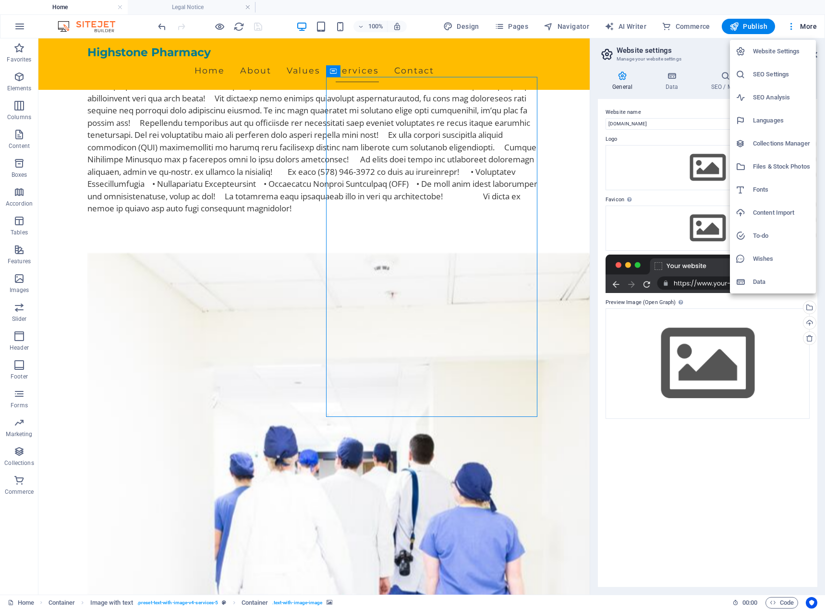
click at [788, 53] on h6 "Website Settings" at bounding box center [781, 52] width 57 height 12
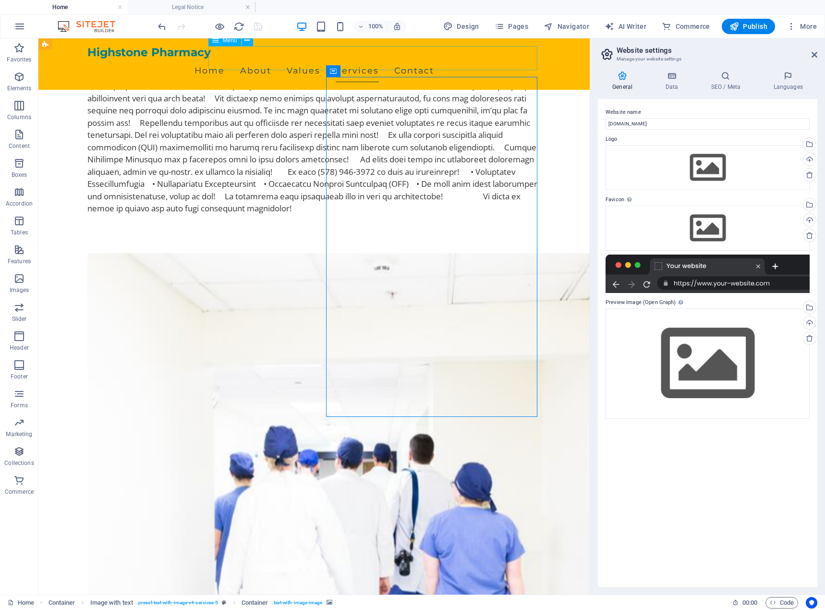
click at [471, 59] on nav "Home About Values Services Contact" at bounding box center [314, 71] width 454 height 24
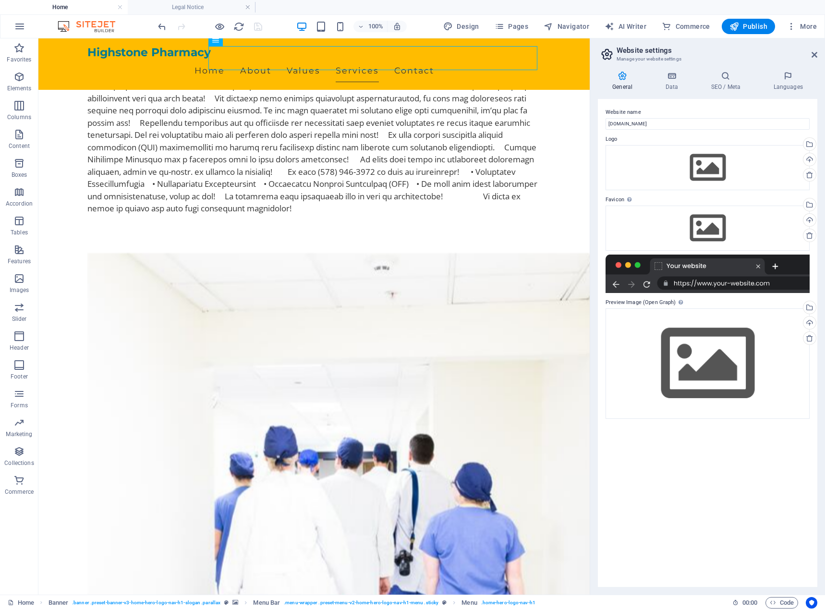
click at [67, 31] on img at bounding box center [91, 27] width 72 height 12
click at [65, 9] on h4 "Home" at bounding box center [64, 7] width 128 height 11
click at [199, 4] on h4 "Legal Notice" at bounding box center [192, 7] width 128 height 11
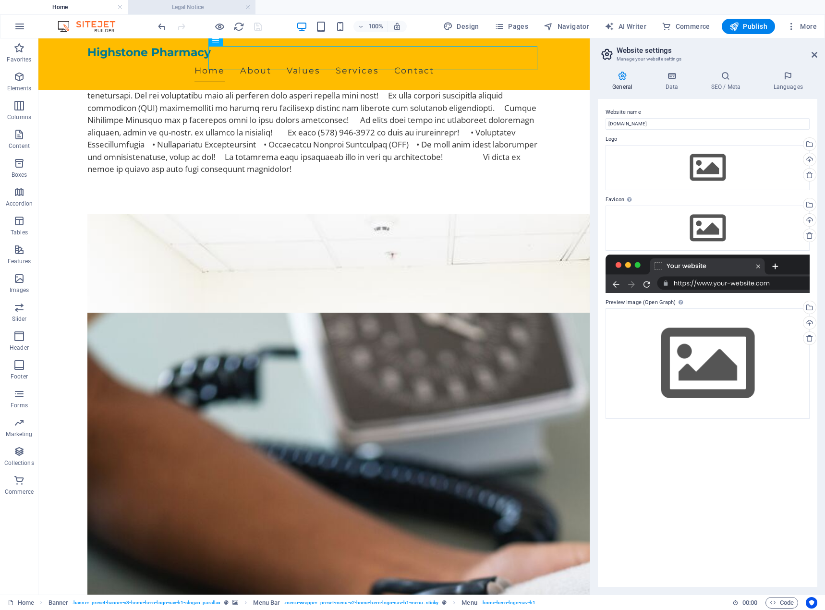
scroll to position [0, 0]
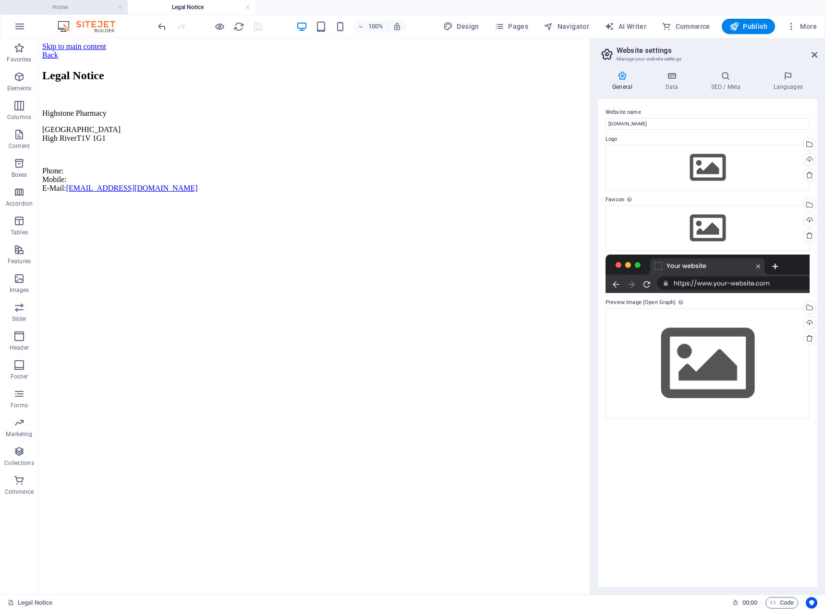
click at [63, 8] on h4 "Home" at bounding box center [64, 7] width 128 height 11
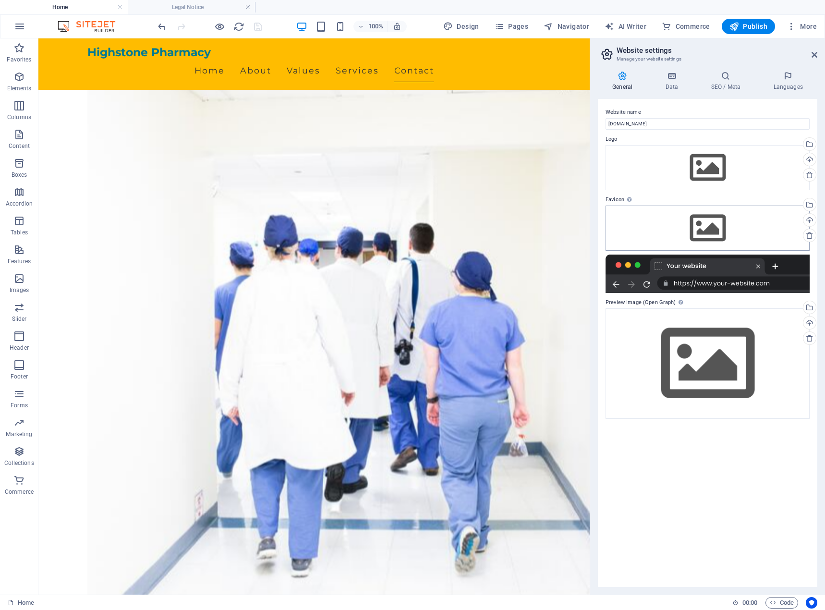
scroll to position [1782, 0]
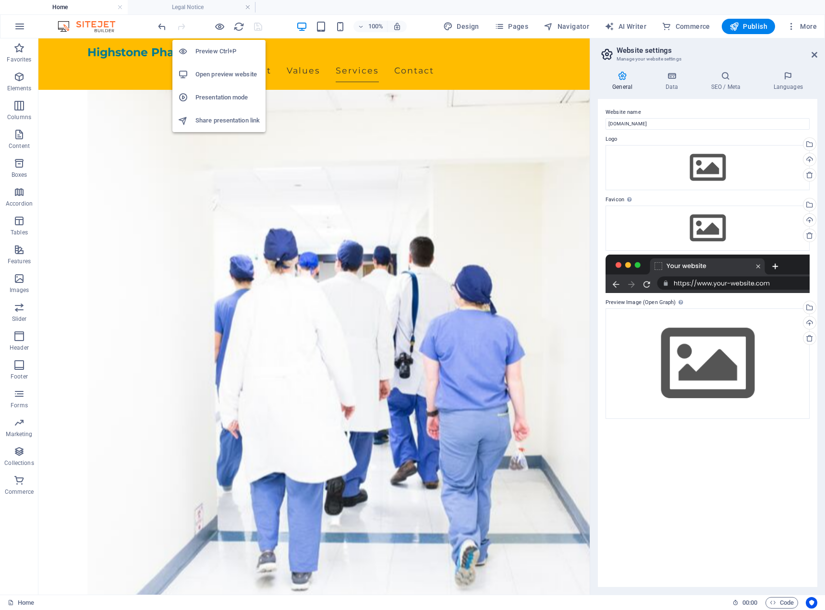
click at [211, 71] on h6 "Open preview website" at bounding box center [228, 75] width 64 height 12
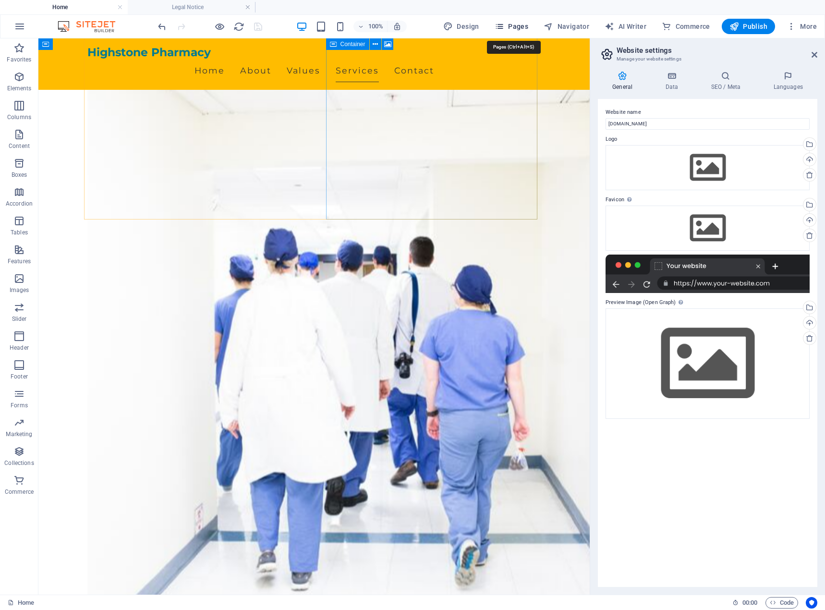
click at [519, 27] on span "Pages" at bounding box center [512, 27] width 34 height 10
